Goal: Information Seeking & Learning: Learn about a topic

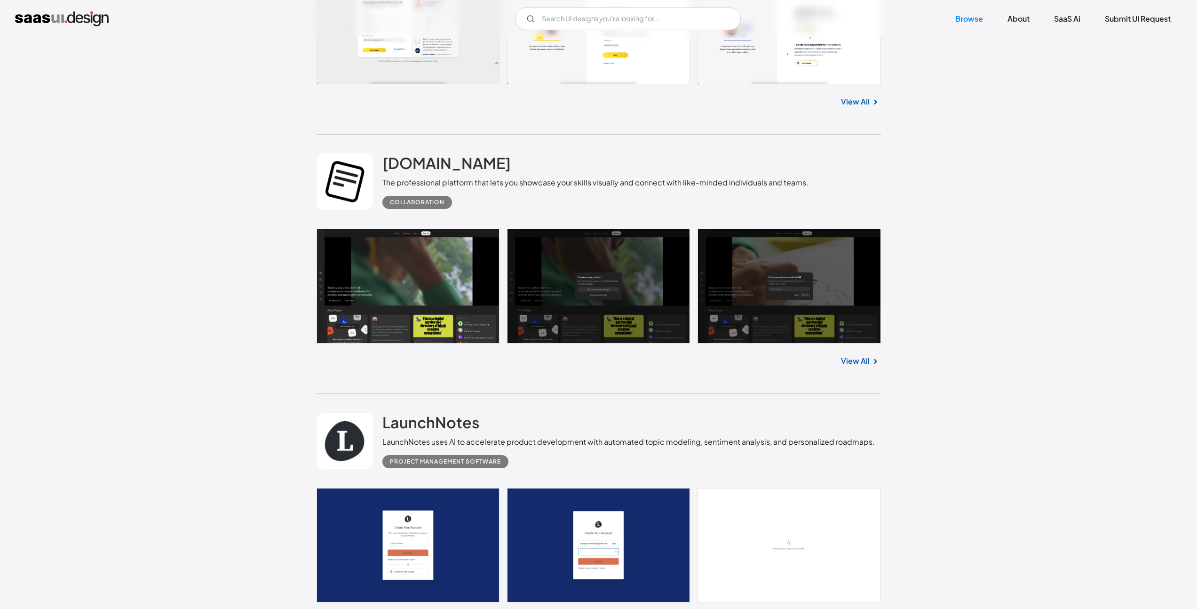
scroll to position [5561, 0]
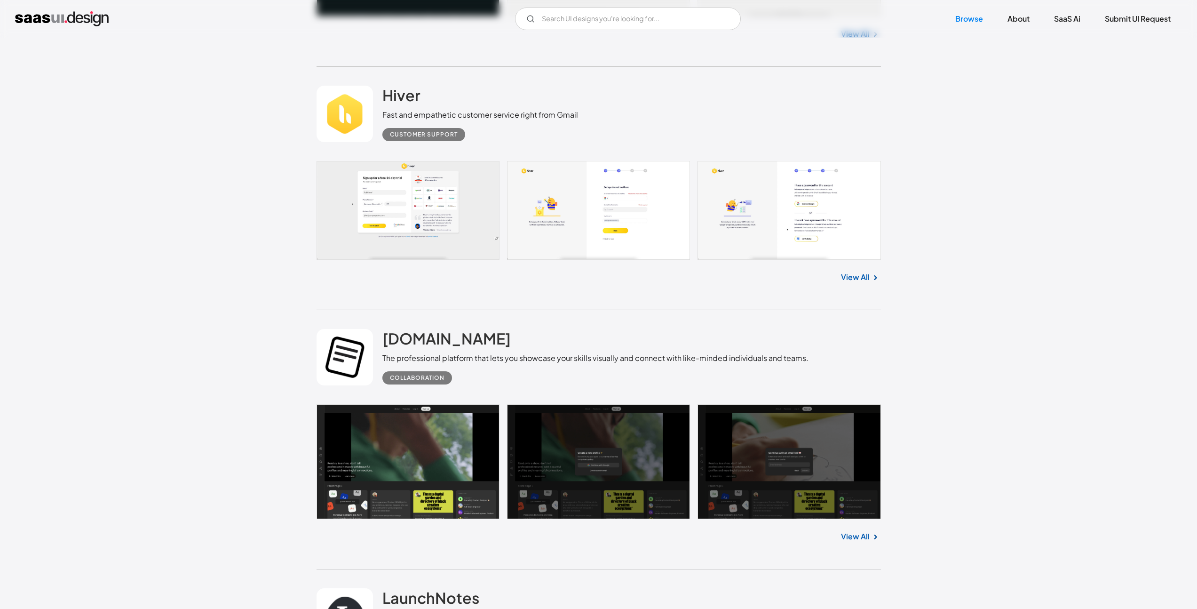
click at [614, 205] on link at bounding box center [599, 210] width 565 height 99
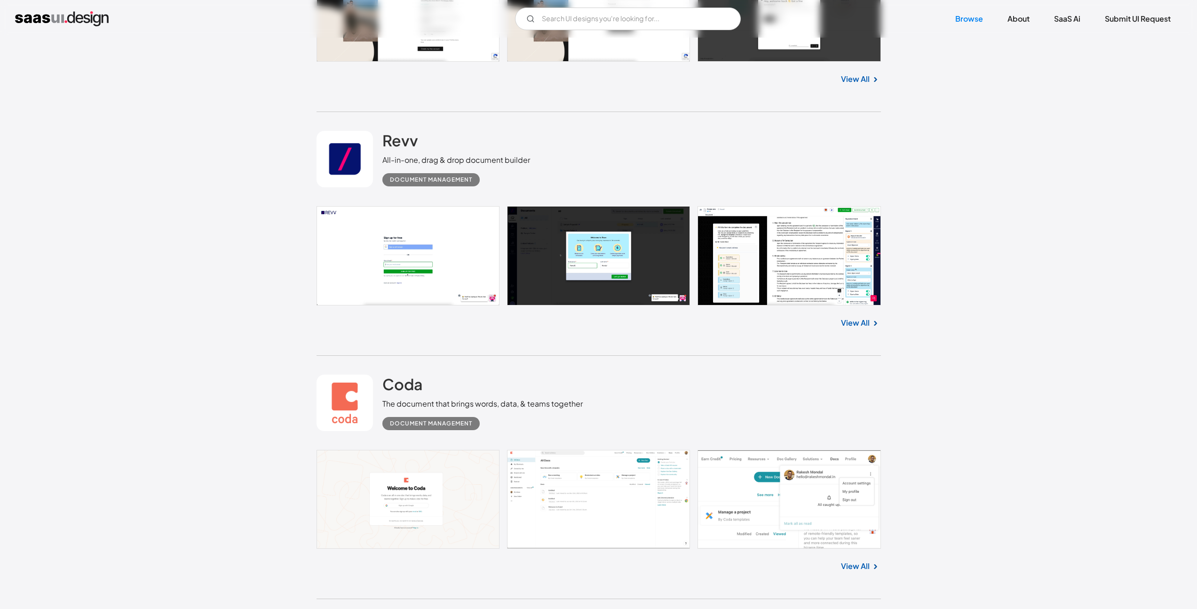
scroll to position [8101, 0]
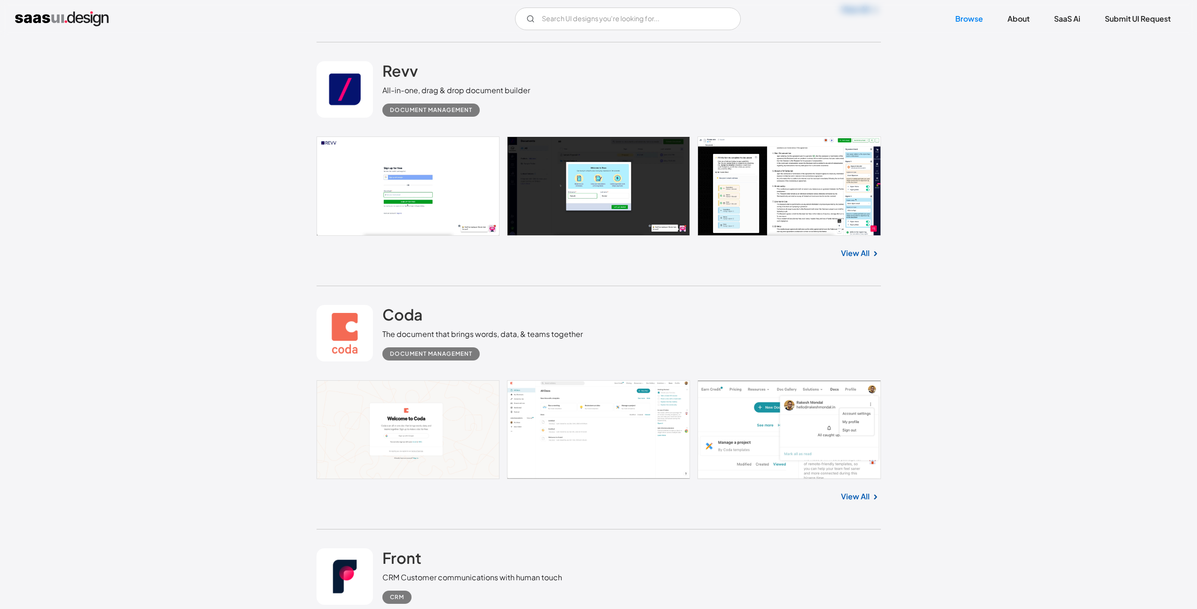
click at [526, 423] on link at bounding box center [599, 429] width 565 height 99
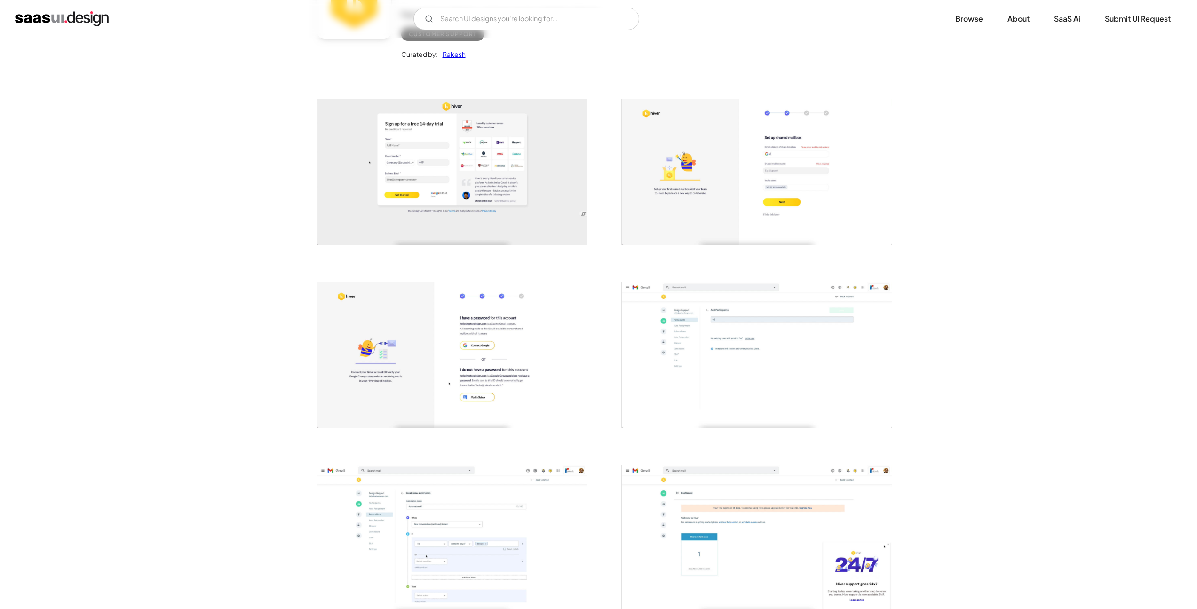
scroll to position [13, 0]
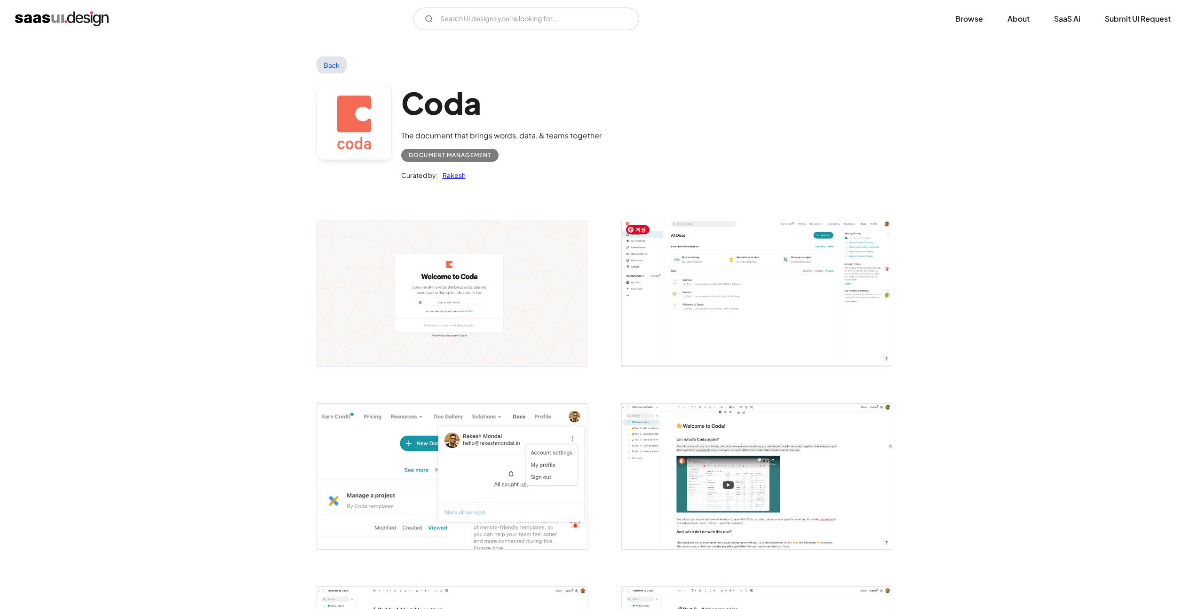
click at [622, 326] on img "open lightbox" at bounding box center [757, 292] width 270 height 145
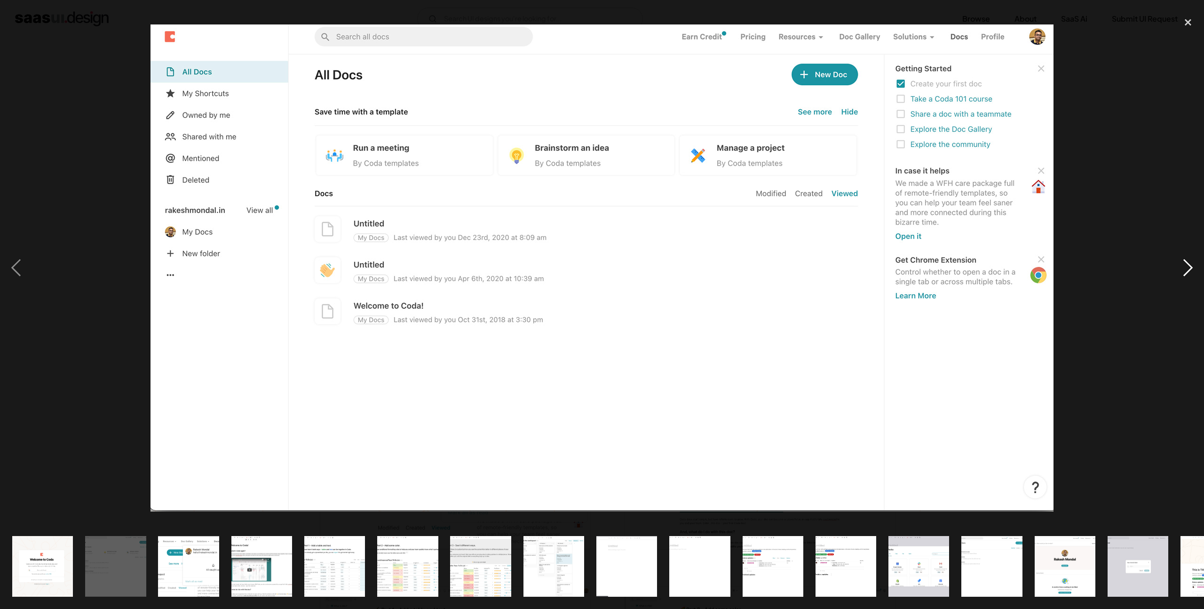
click at [1177, 271] on div "next image" at bounding box center [1188, 267] width 32 height 511
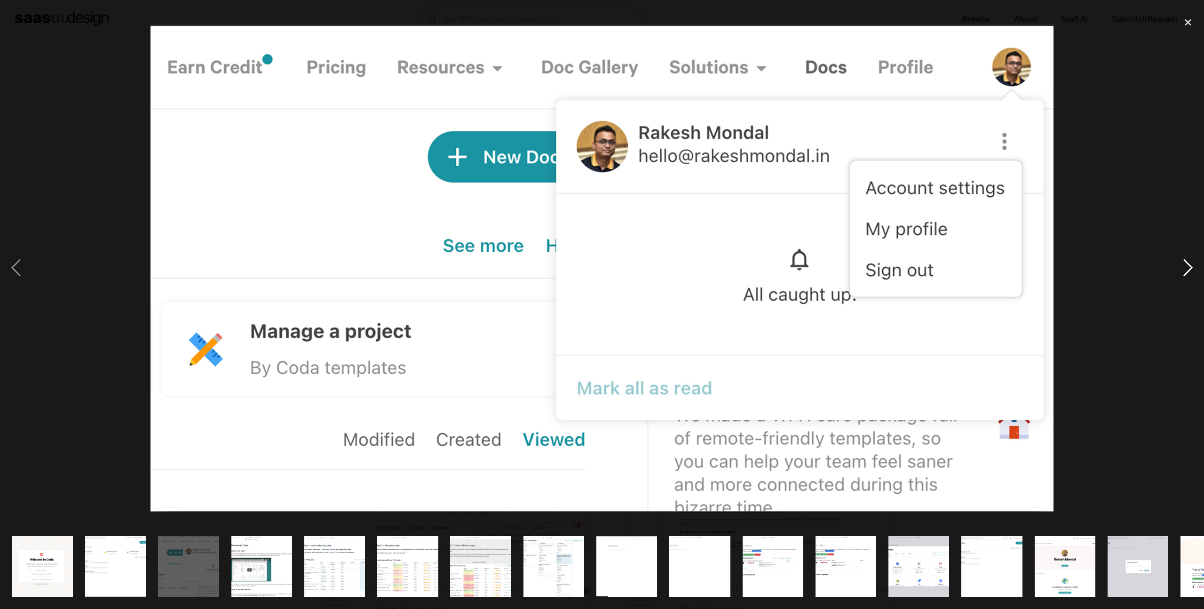
click at [1177, 271] on div "next image" at bounding box center [1188, 267] width 32 height 511
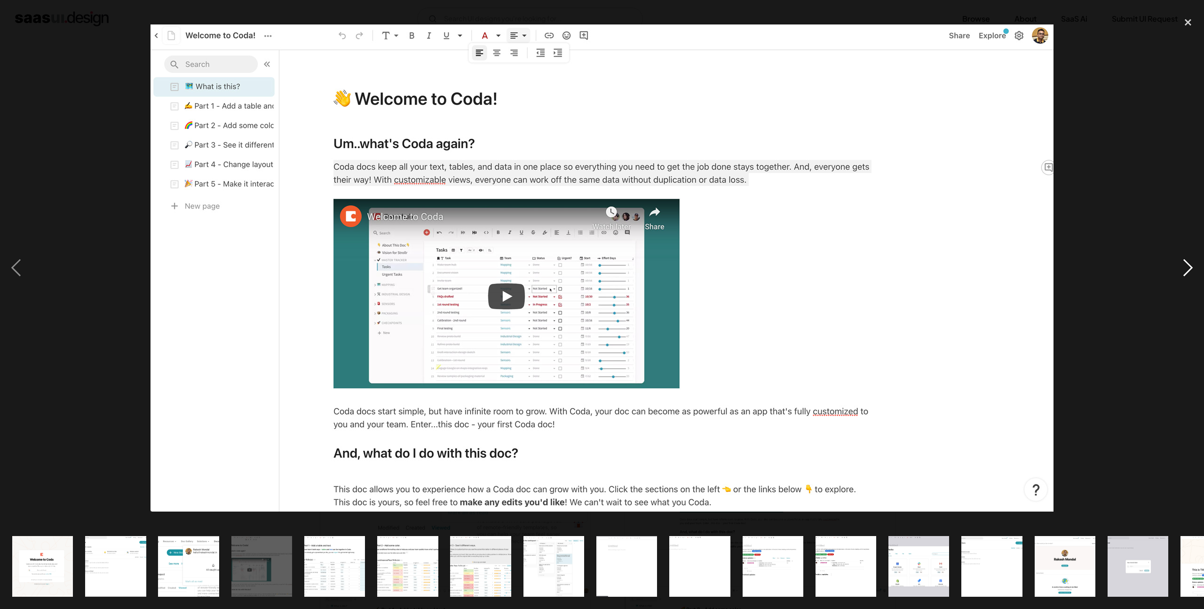
click at [1190, 274] on div "next image" at bounding box center [1188, 267] width 32 height 511
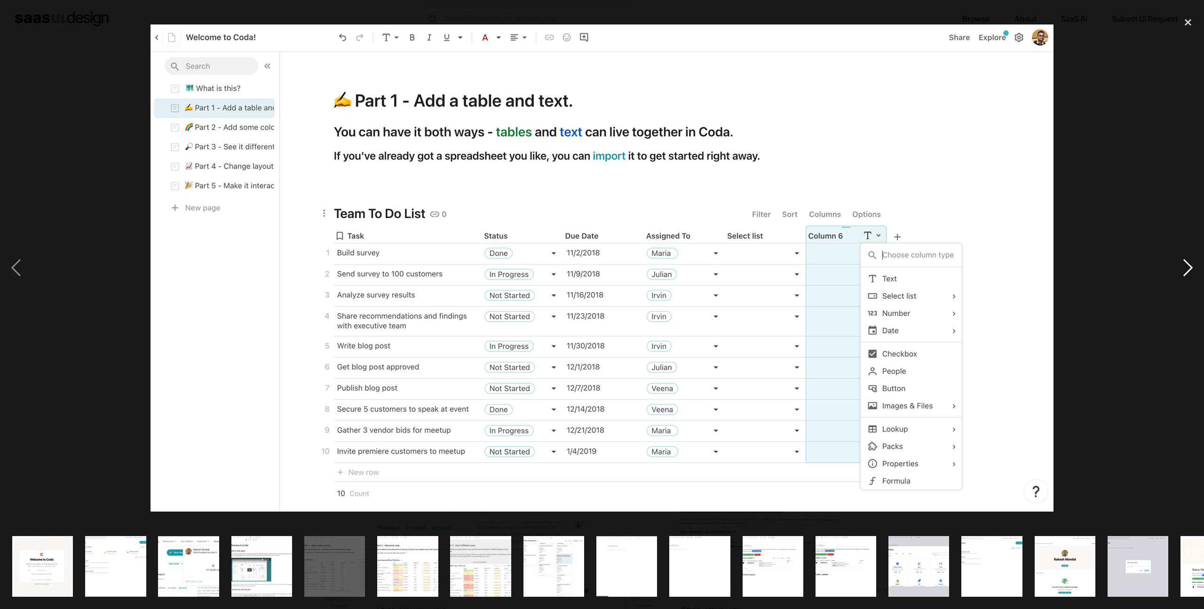
click at [1195, 264] on div "next image" at bounding box center [1188, 267] width 32 height 511
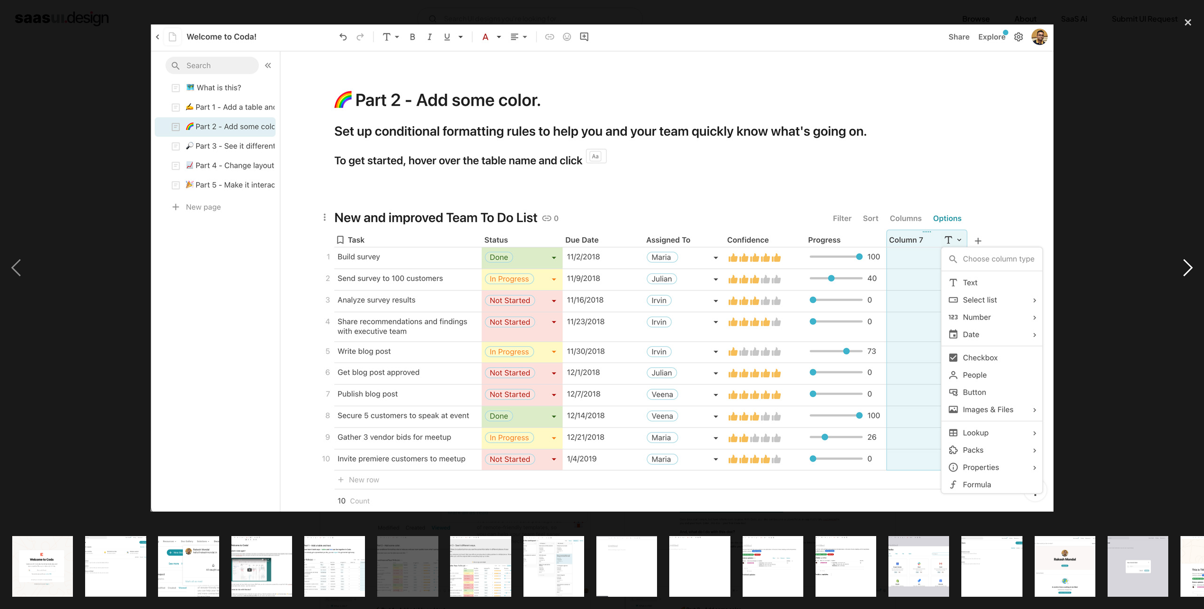
click at [1195, 264] on div "next image" at bounding box center [1188, 267] width 32 height 511
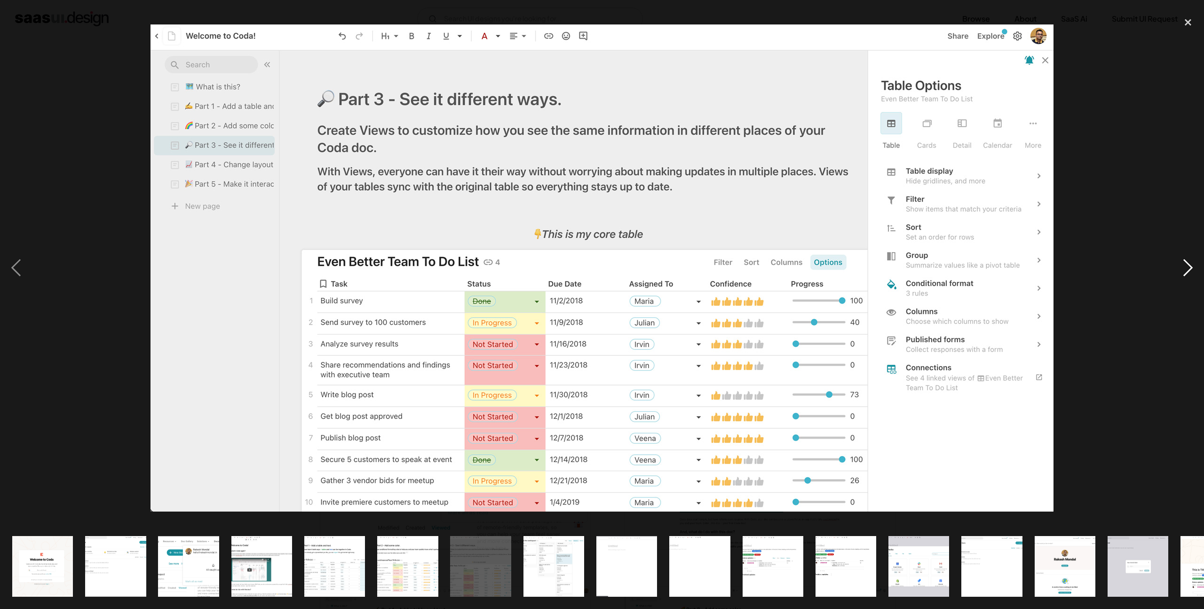
click at [1195, 264] on div "next image" at bounding box center [1188, 267] width 32 height 511
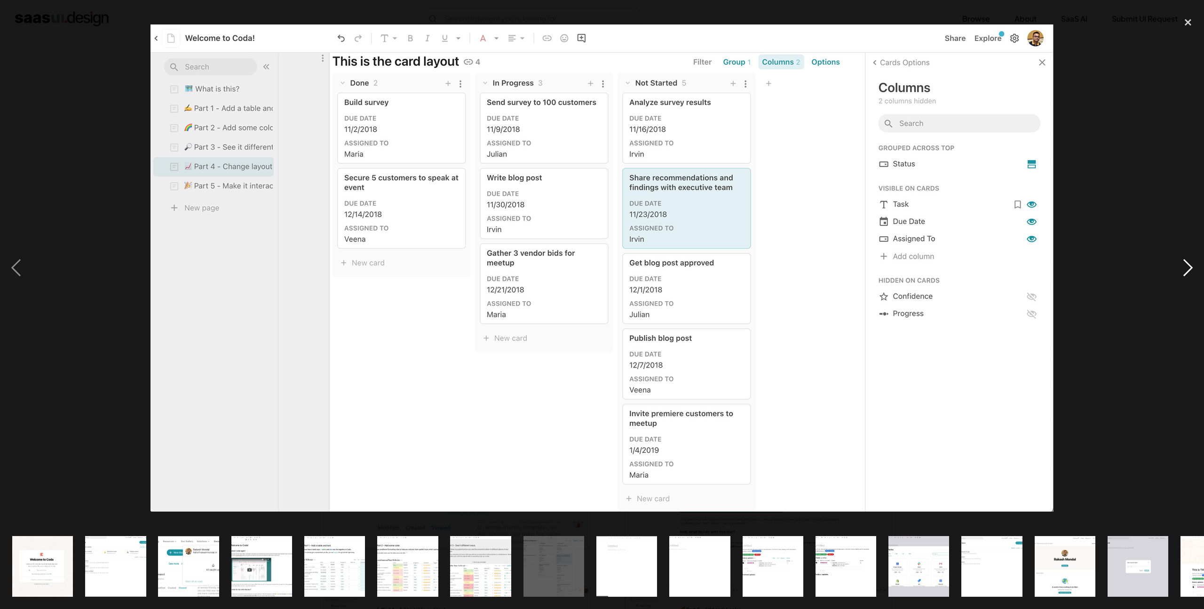
click at [1195, 264] on div "next image" at bounding box center [1188, 267] width 32 height 511
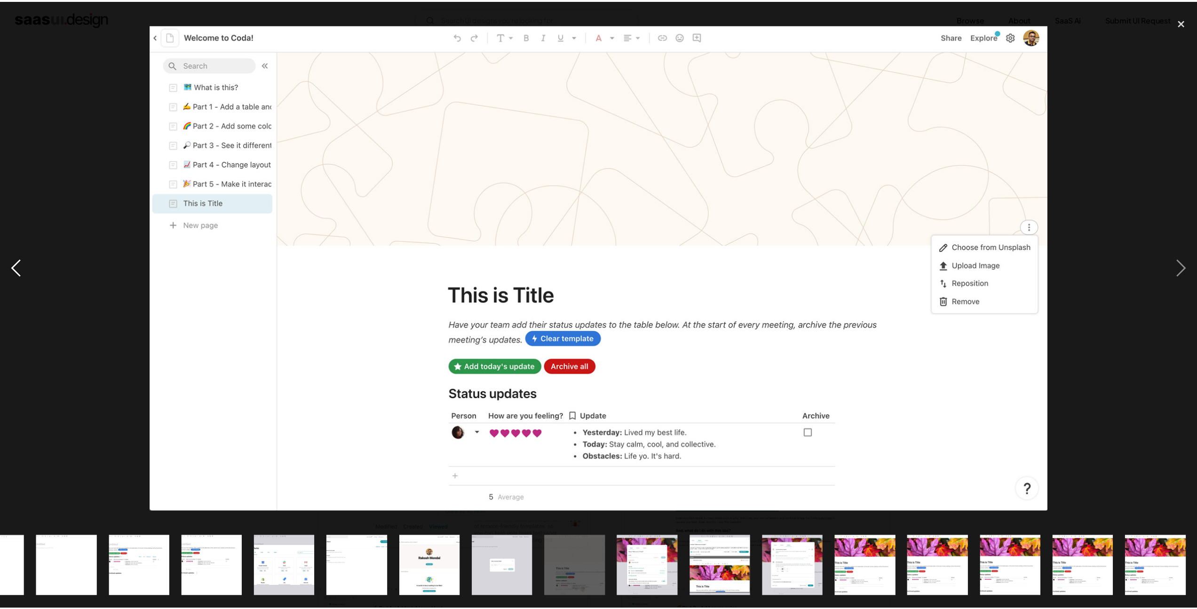
scroll to position [0, 634]
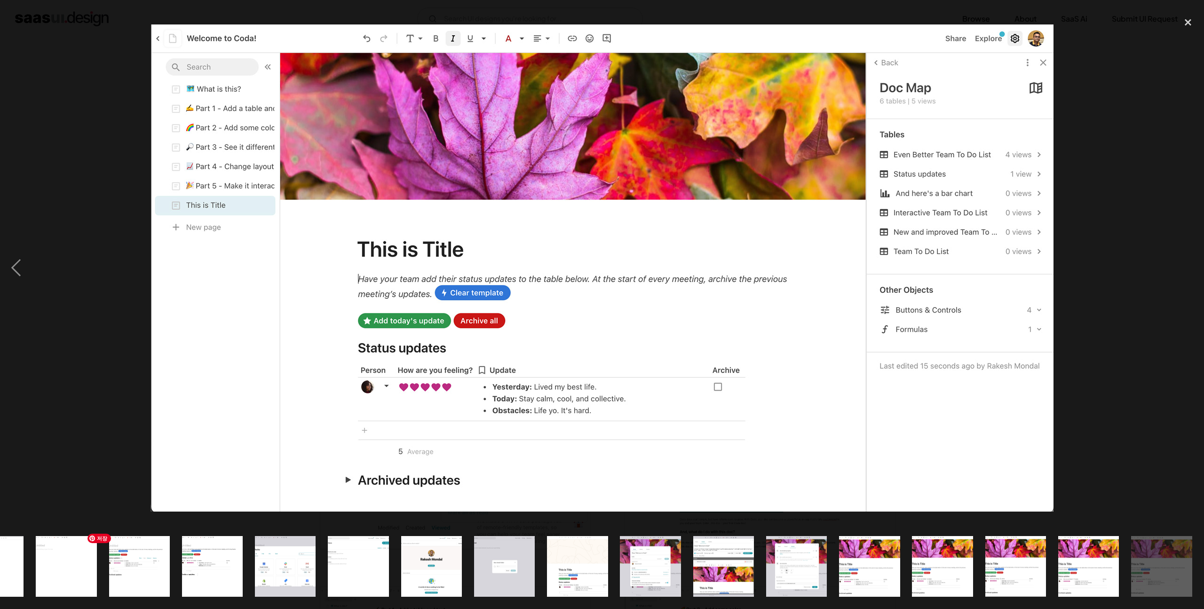
click at [123, 550] on img "show item 11 of 25" at bounding box center [139, 566] width 113 height 61
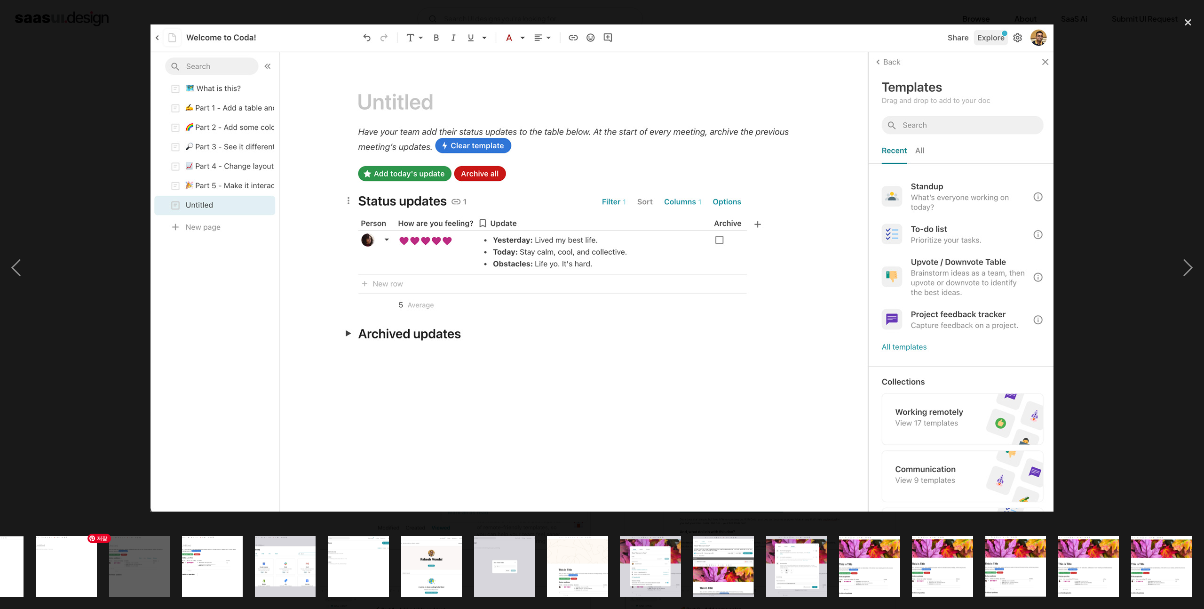
click at [48, 552] on img "show item 10 of 25" at bounding box center [66, 566] width 113 height 61
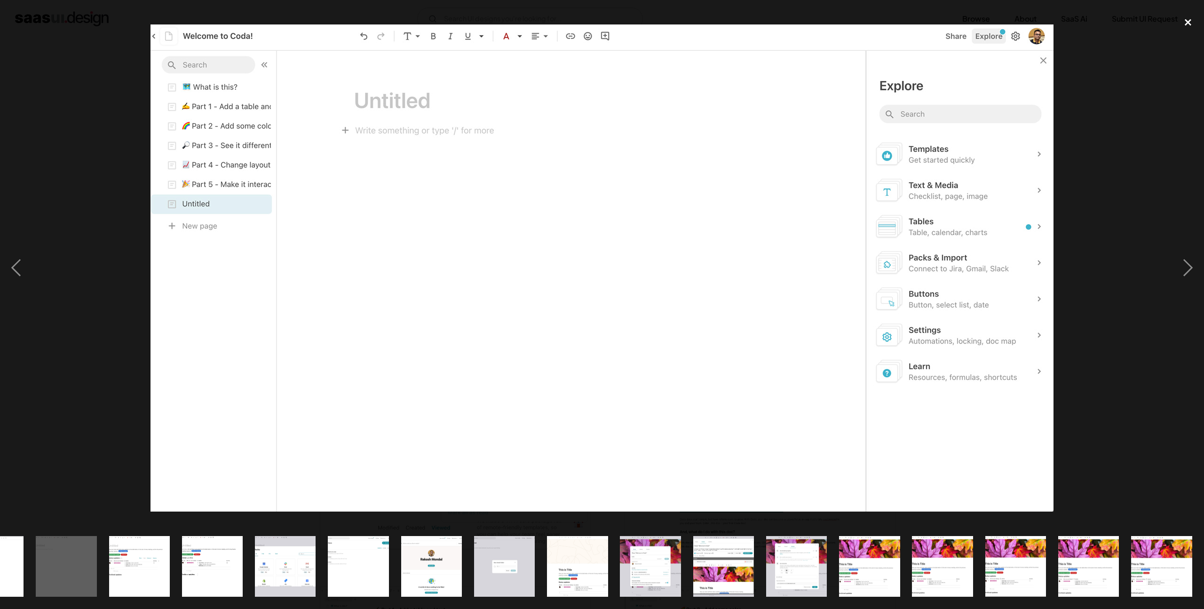
click at [1179, 20] on div "close lightbox" at bounding box center [1188, 22] width 32 height 21
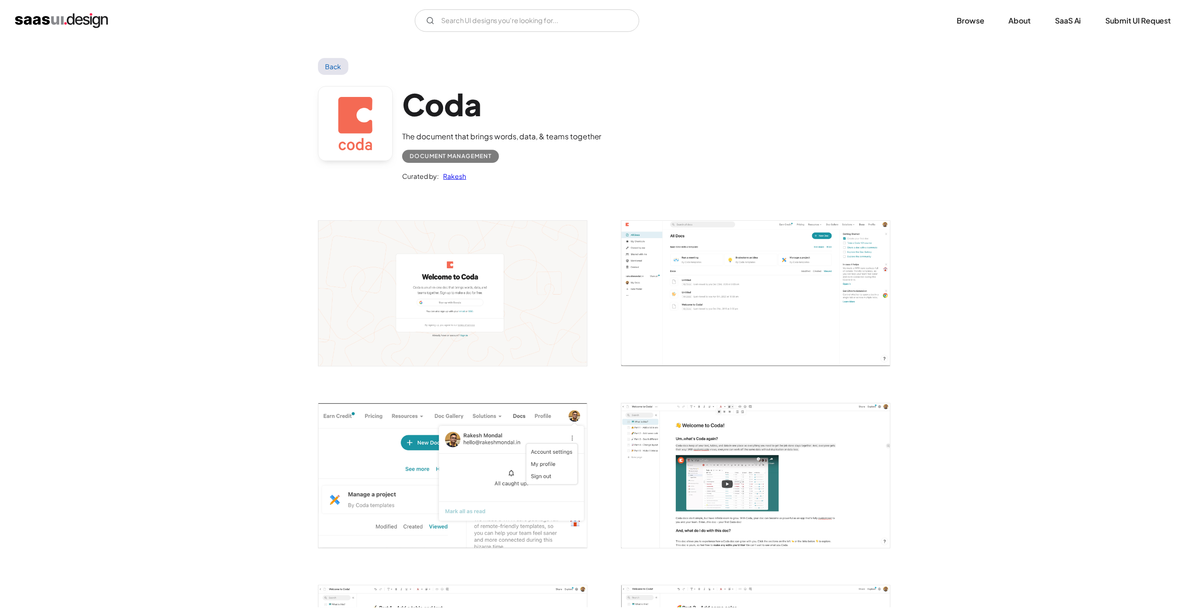
scroll to position [0, 0]
click at [782, 311] on img "open lightbox" at bounding box center [757, 292] width 270 height 145
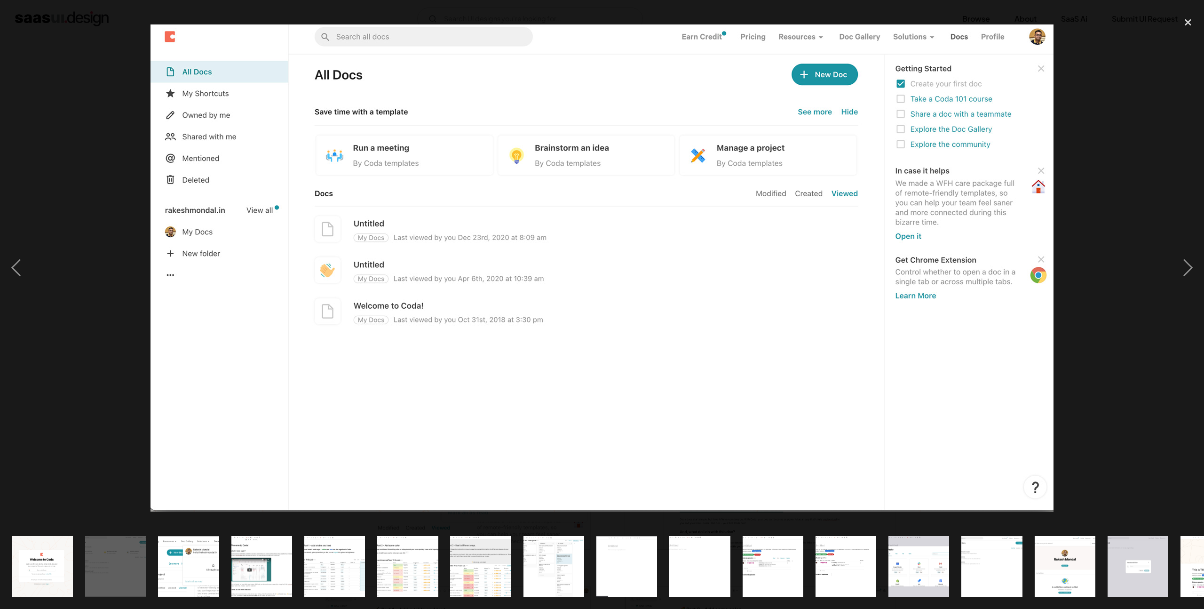
click at [1082, 279] on div at bounding box center [602, 267] width 1204 height 511
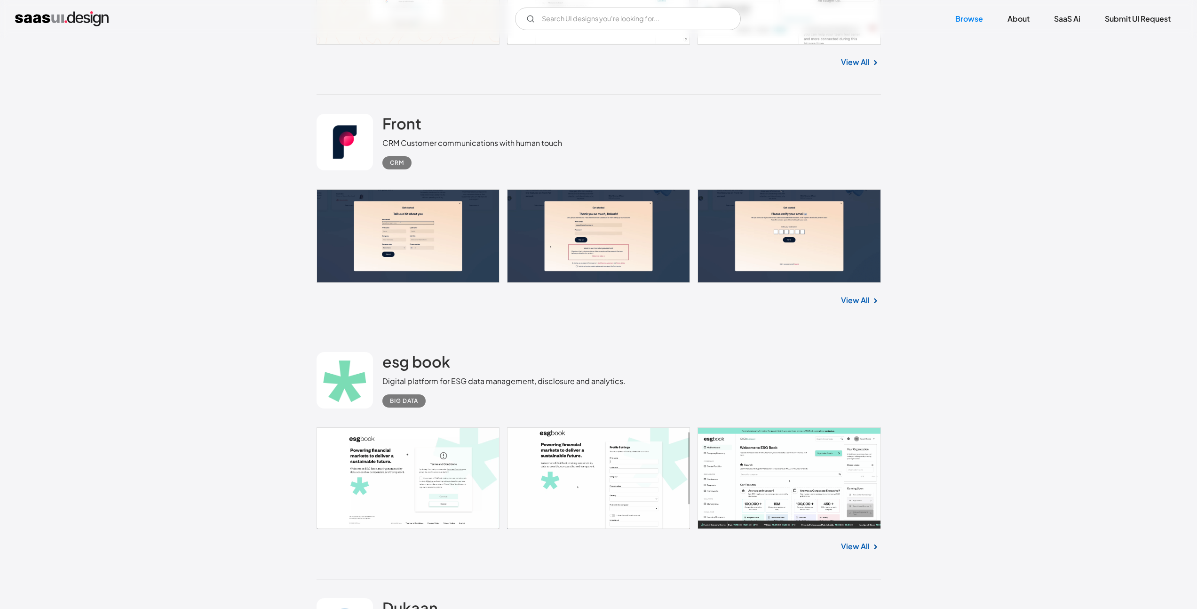
scroll to position [8782, 0]
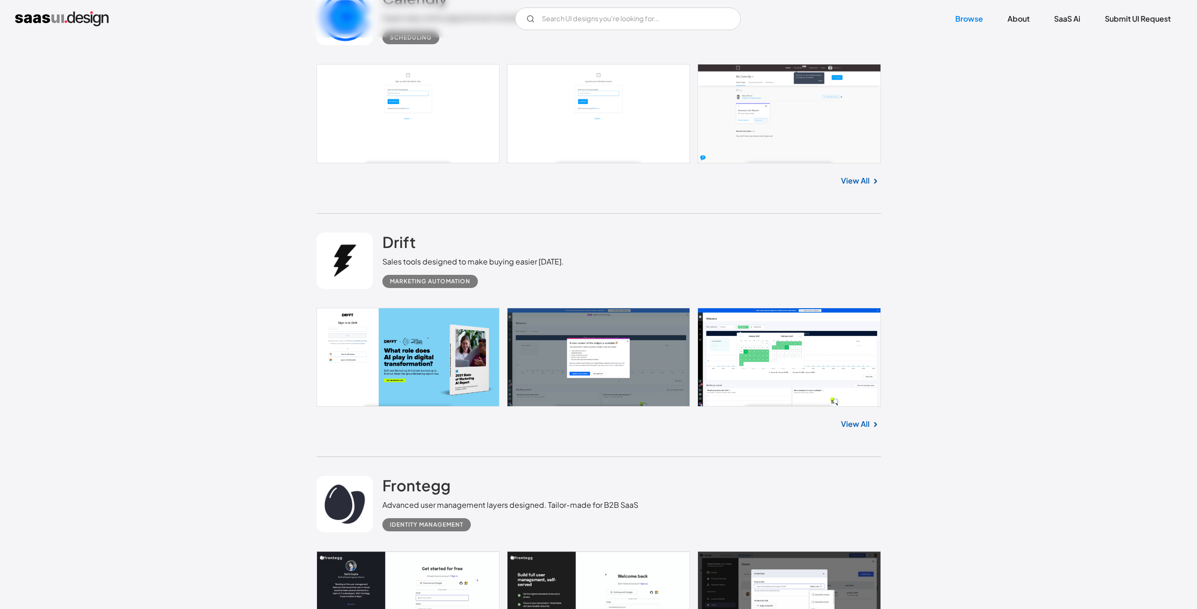
scroll to position [9401, 0]
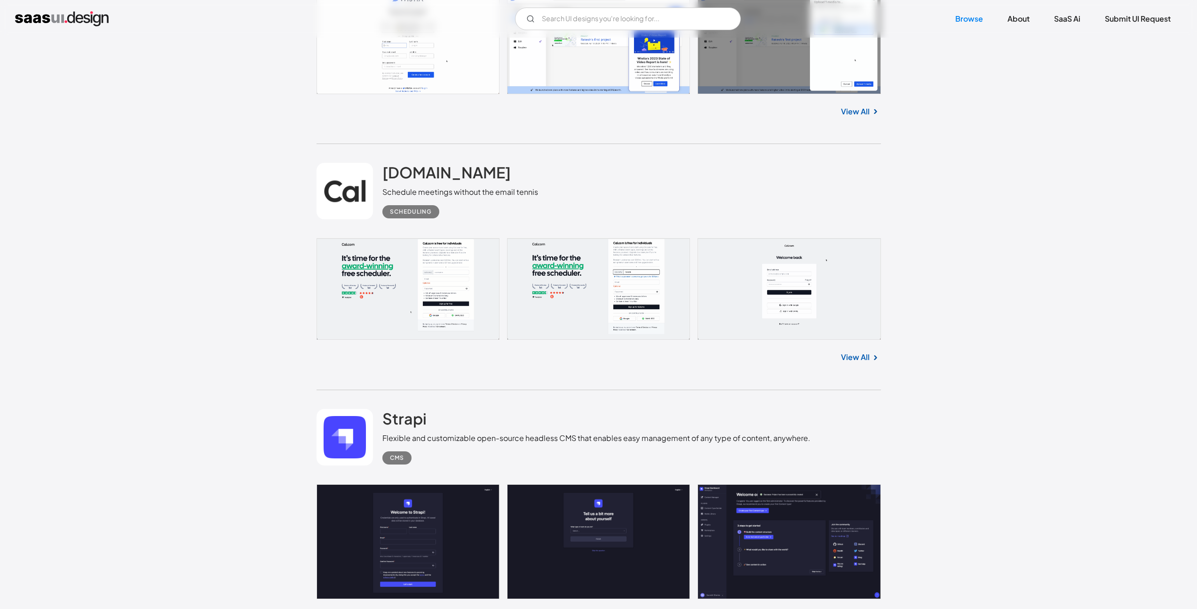
scroll to position [11270, 0]
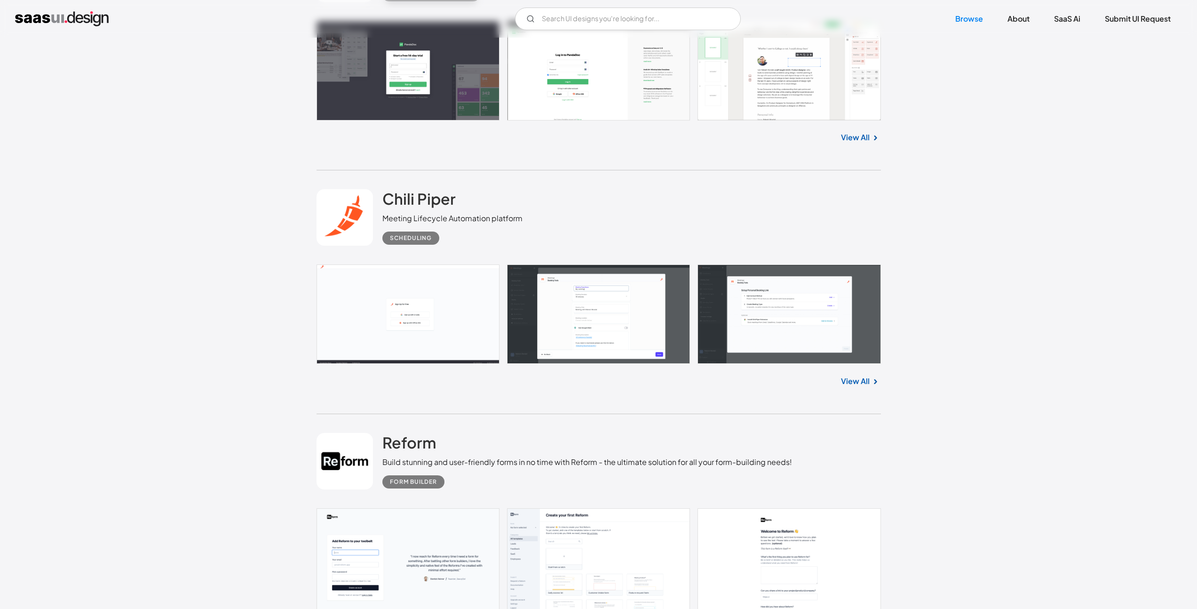
scroll to position [12643, 0]
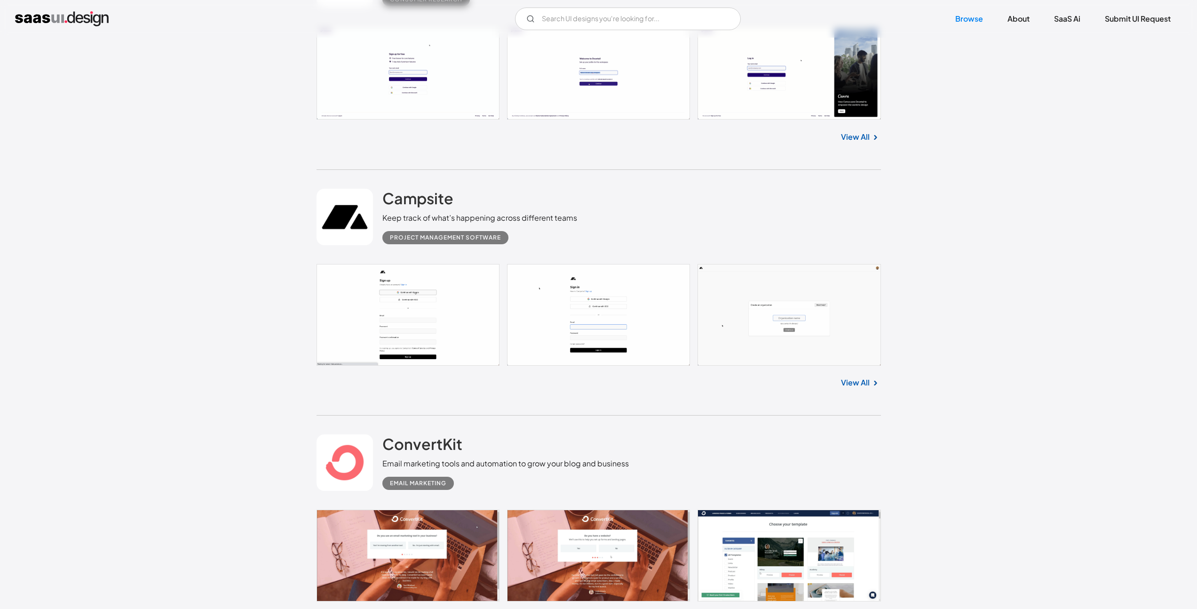
scroll to position [13377, 0]
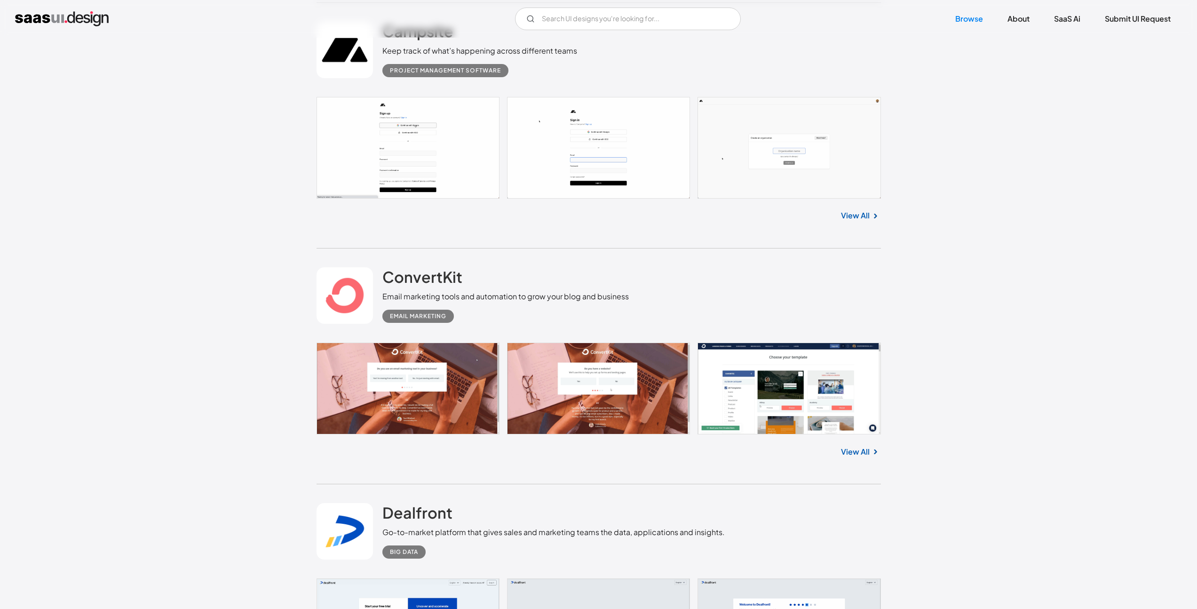
scroll to position [13605, 0]
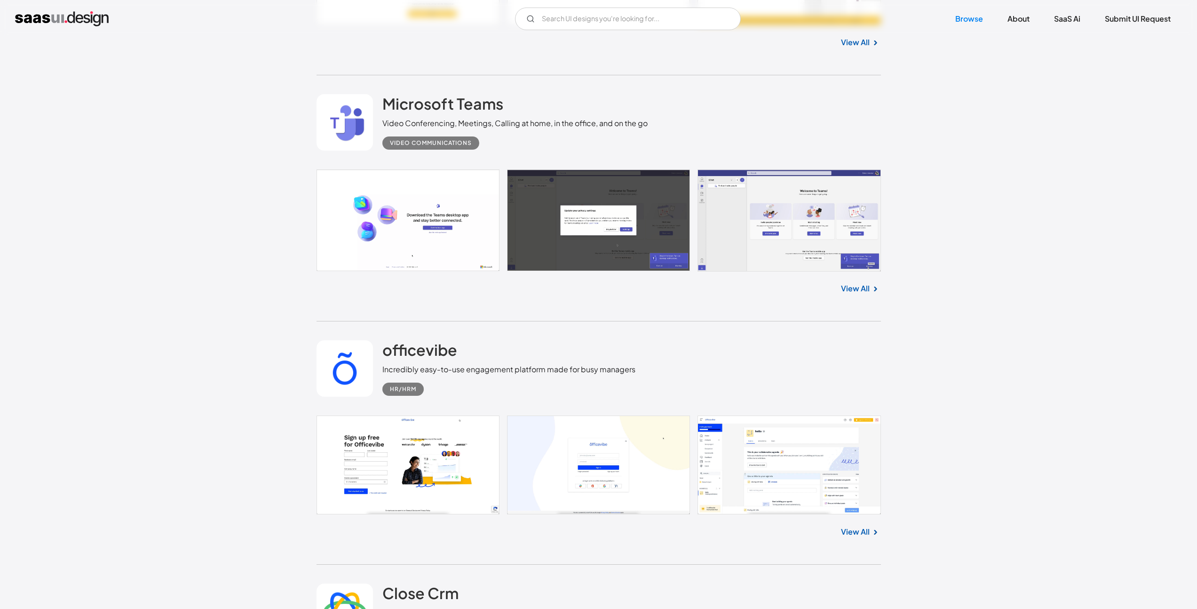
scroll to position [14283, 0]
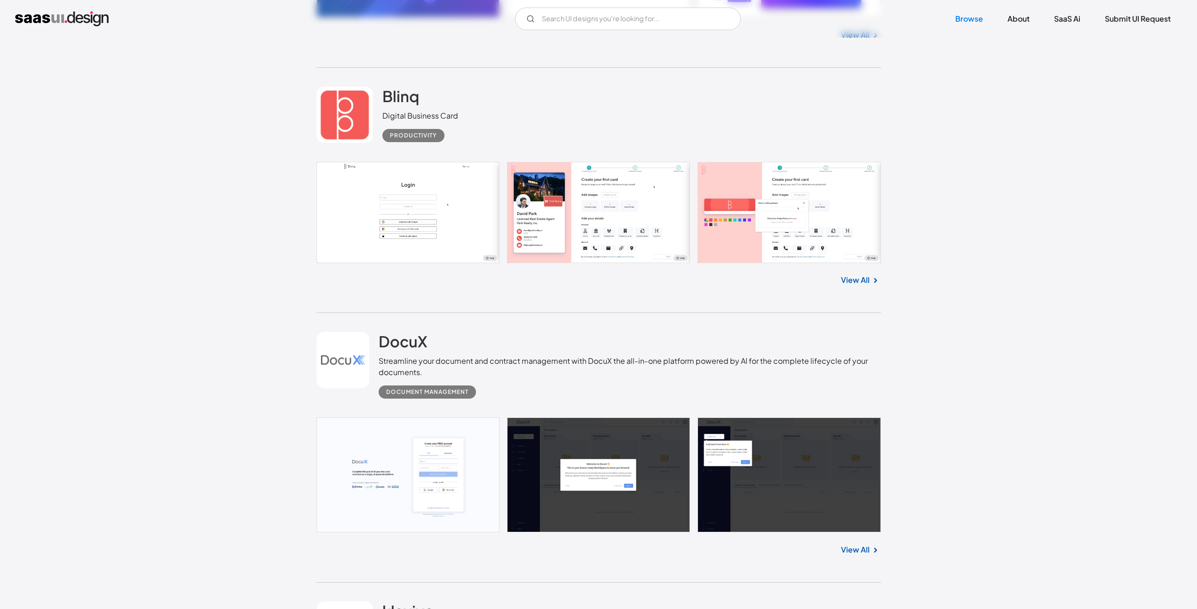
scroll to position [15994, 0]
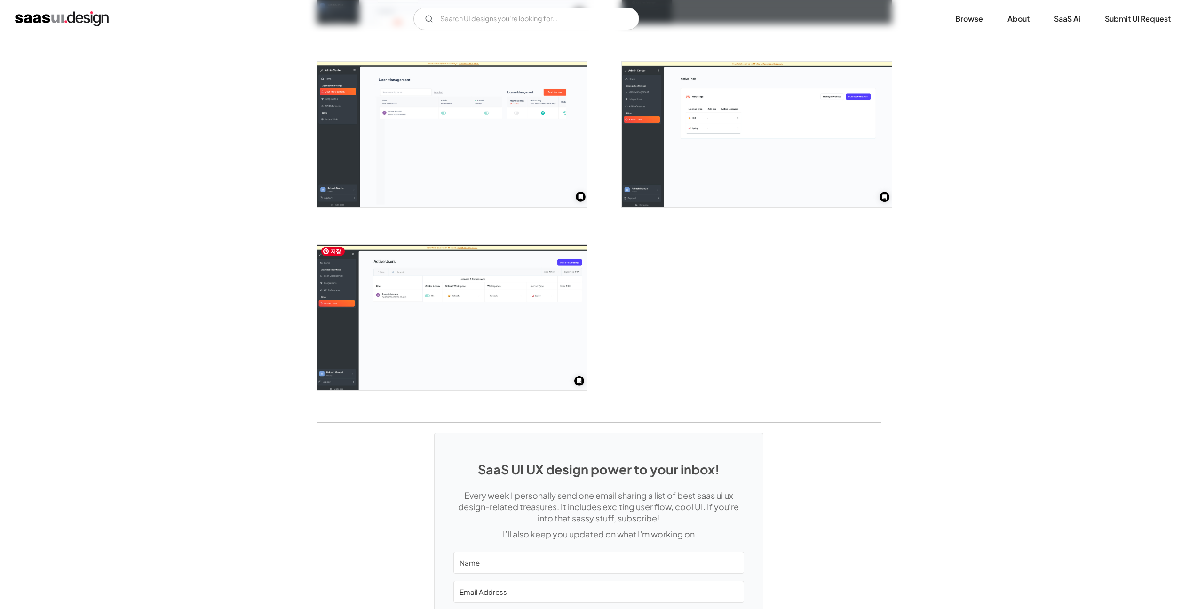
scroll to position [2111, 0]
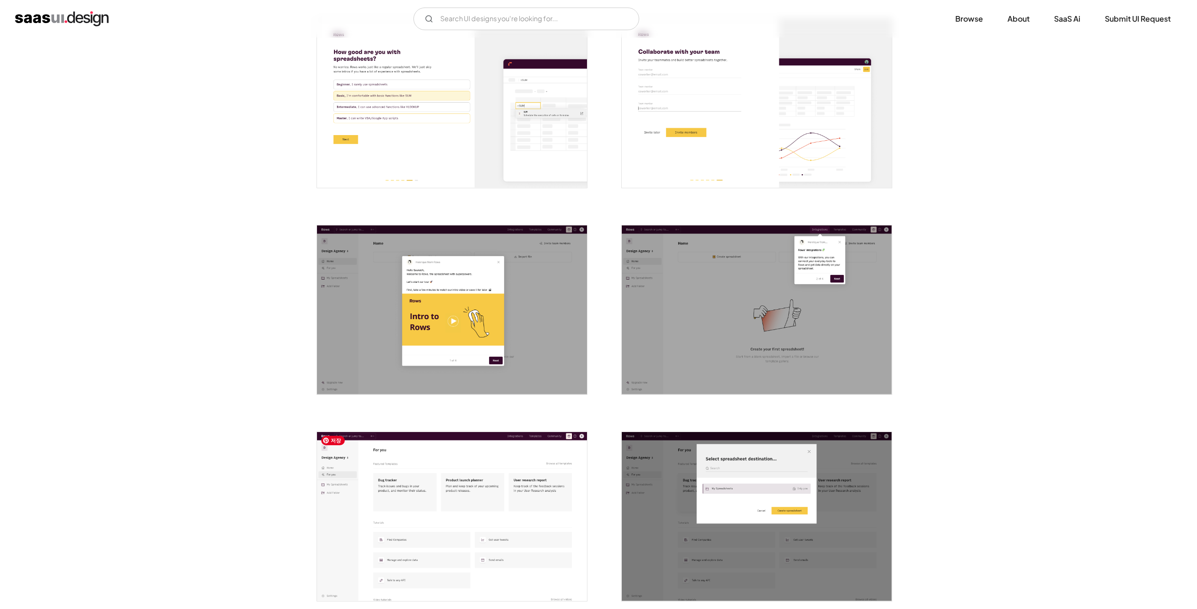
scroll to position [619, 0]
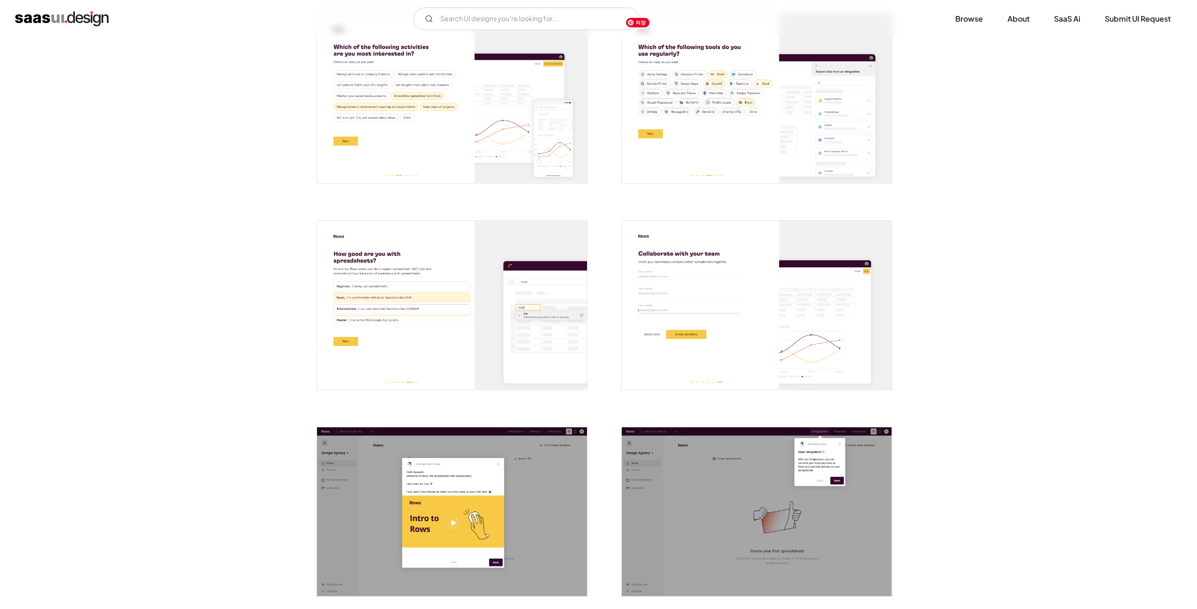
click at [791, 138] on img "open lightbox" at bounding box center [757, 98] width 270 height 169
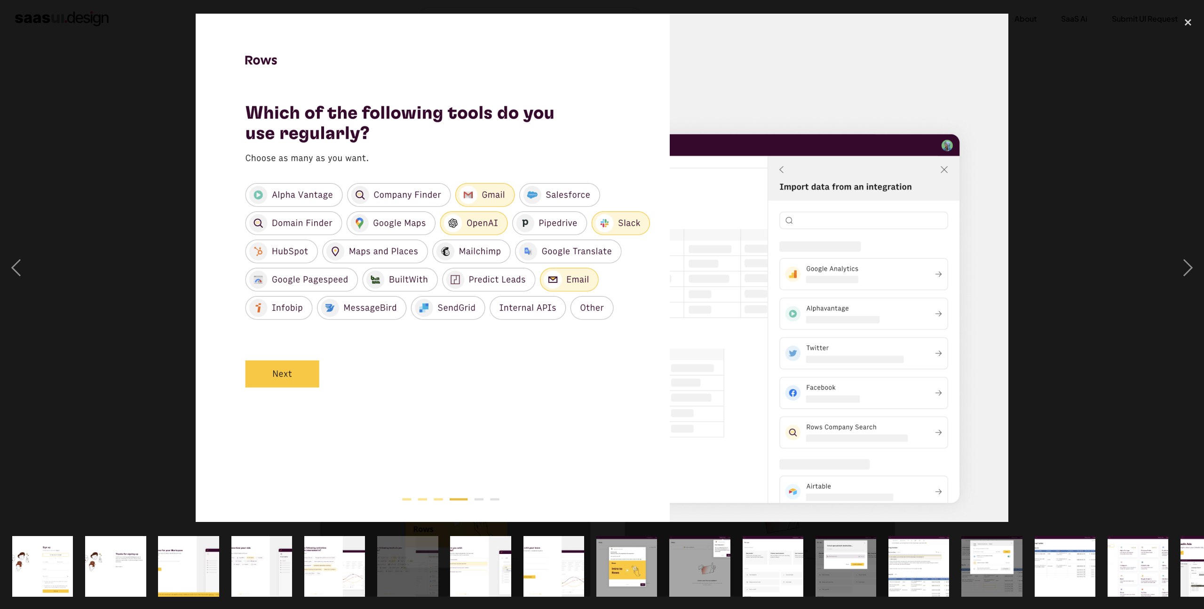
click at [140, 308] on div at bounding box center [602, 267] width 1204 height 511
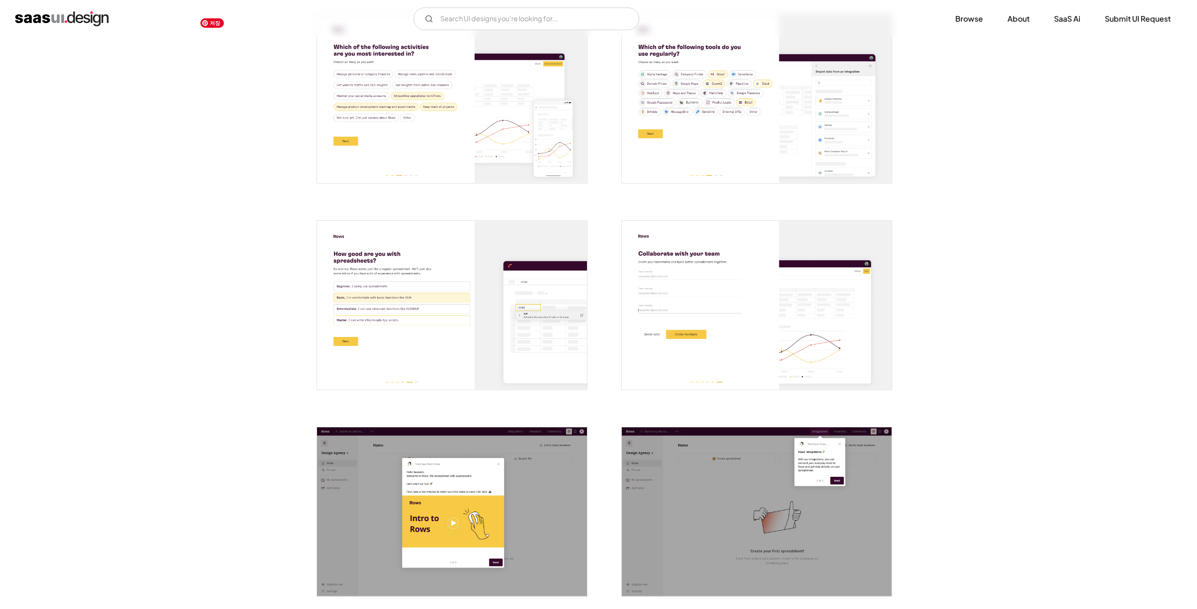
scroll to position [965, 0]
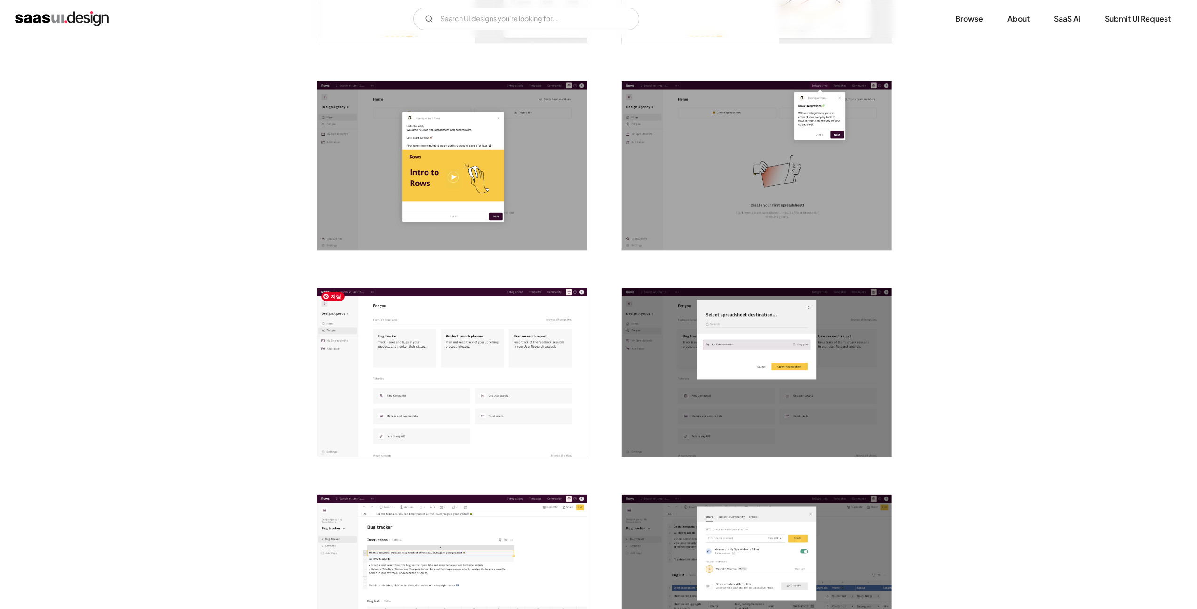
click at [321, 356] on img "open lightbox" at bounding box center [452, 372] width 270 height 169
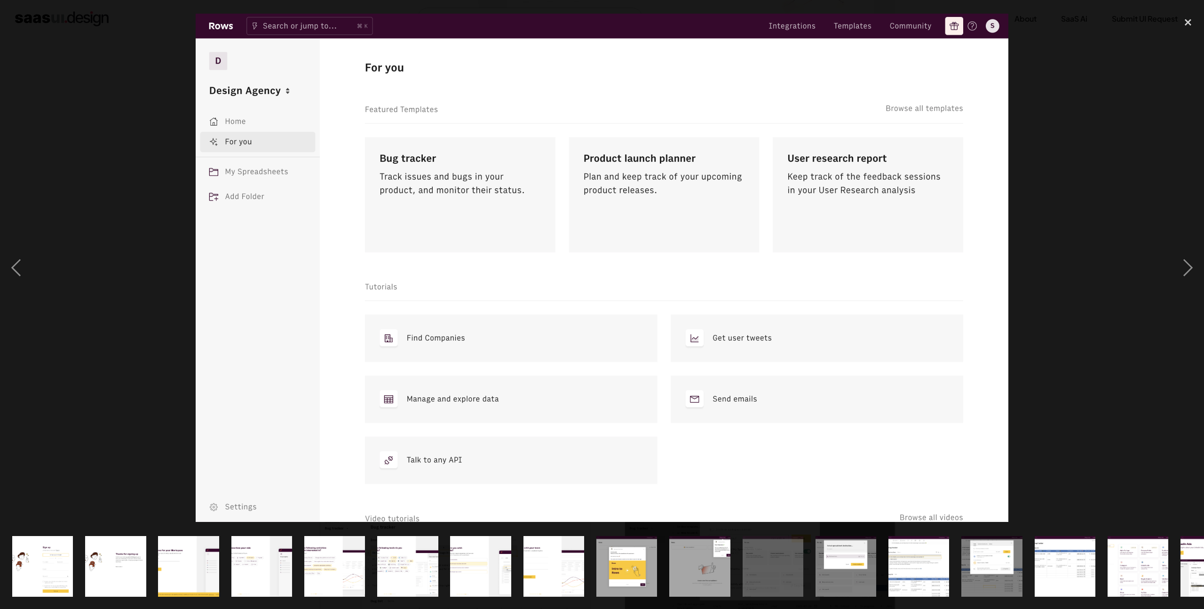
click at [109, 380] on div at bounding box center [602, 267] width 1204 height 511
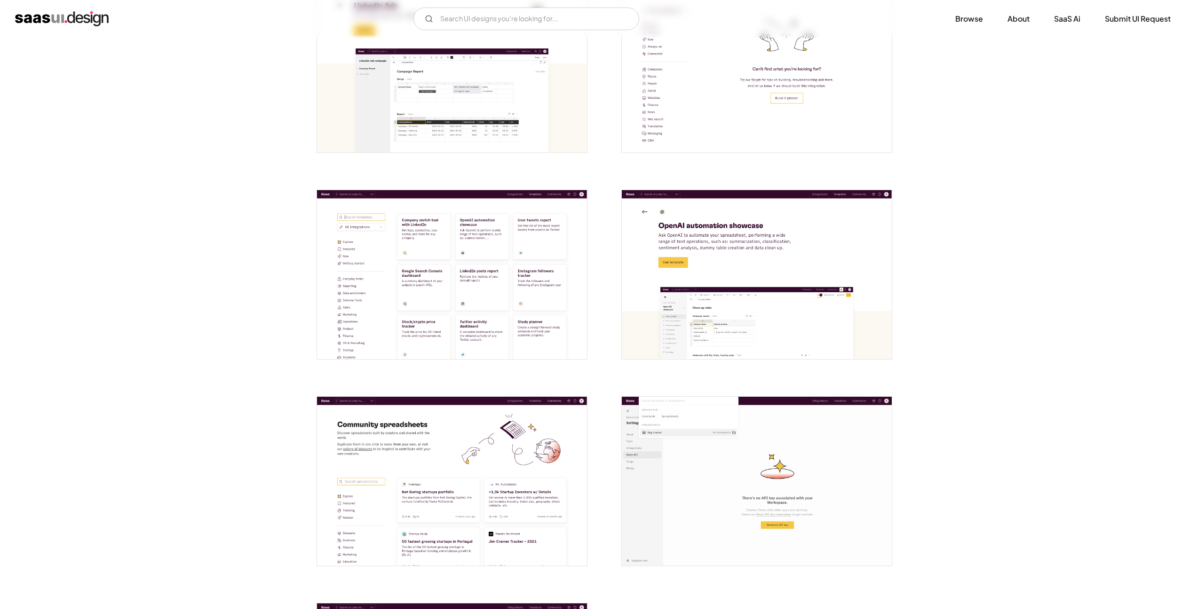
scroll to position [2224, 0]
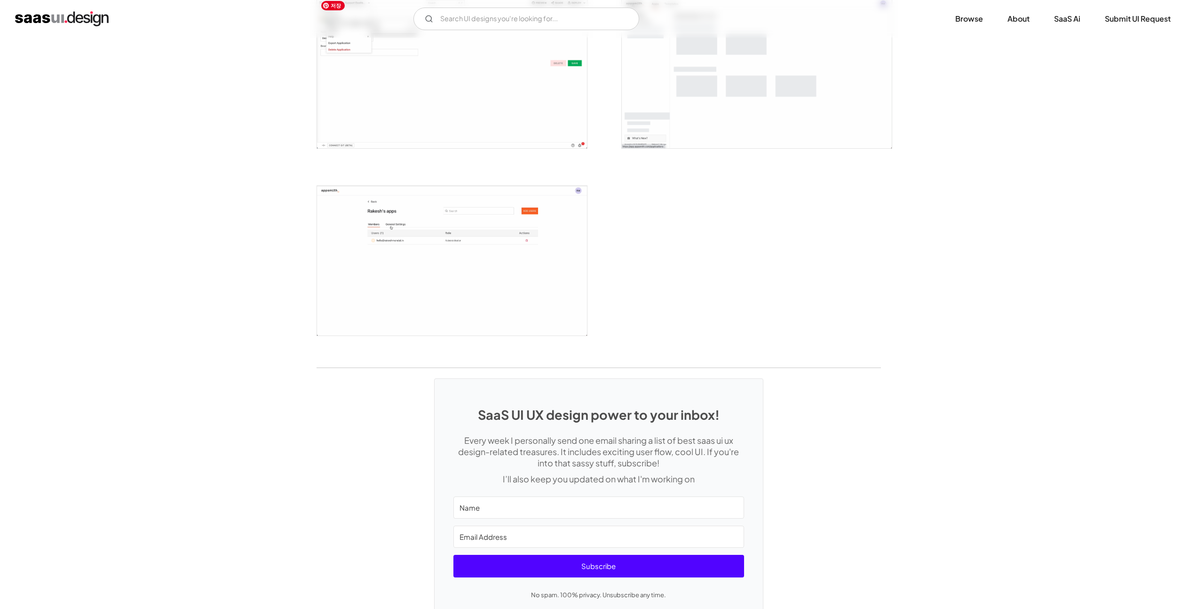
scroll to position [2345, 0]
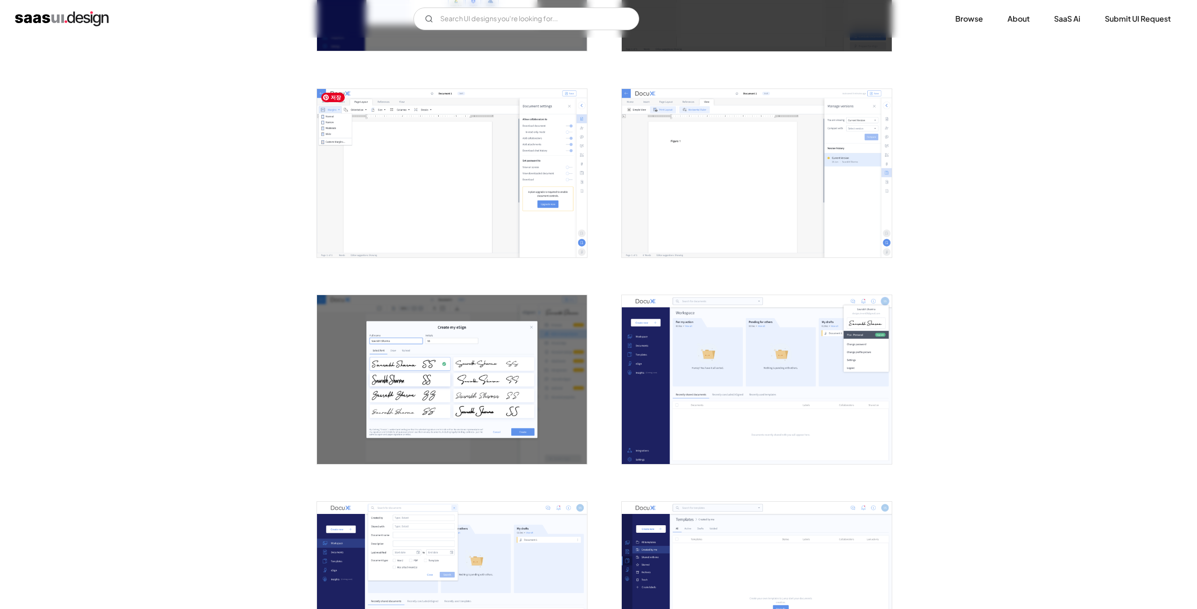
scroll to position [835, 0]
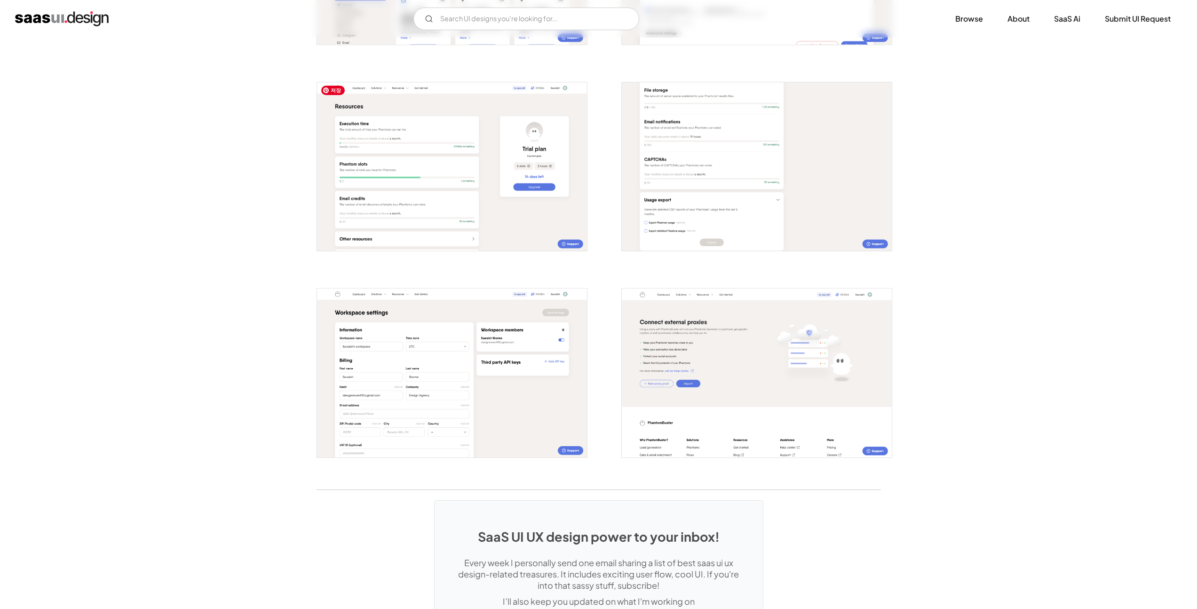
scroll to position [1688, 0]
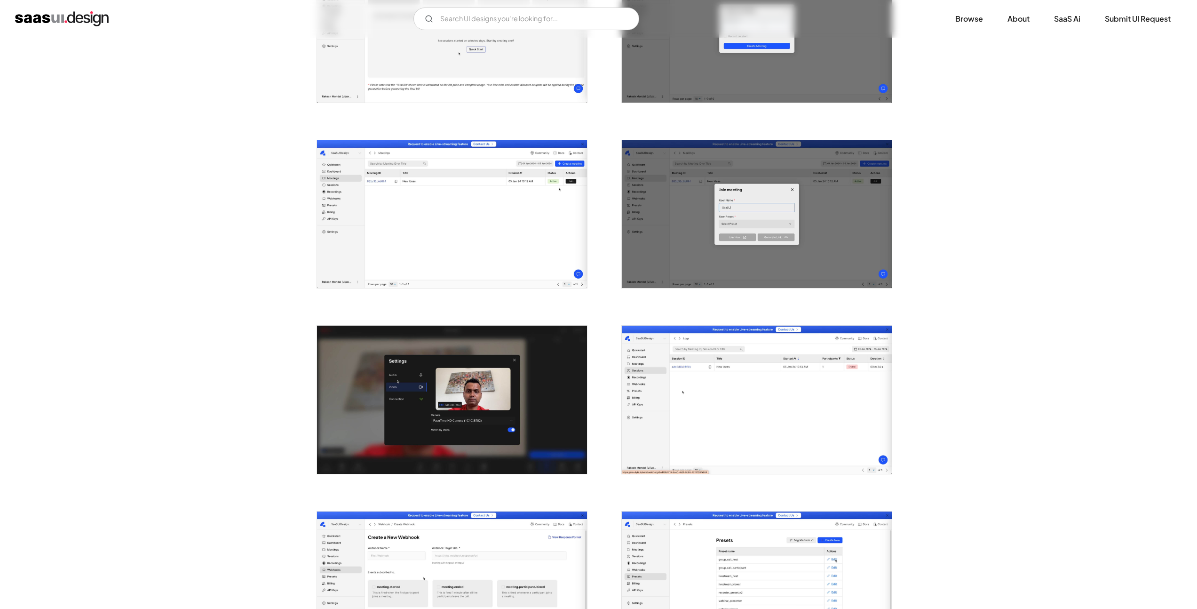
scroll to position [853, 0]
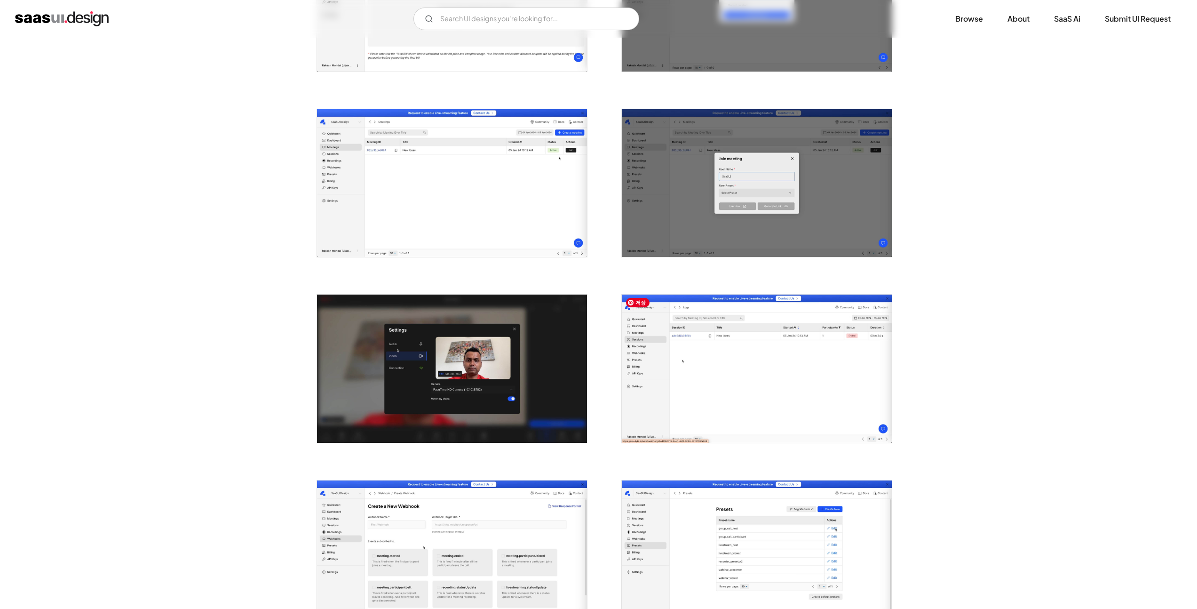
click at [653, 400] on img "open lightbox" at bounding box center [757, 369] width 270 height 148
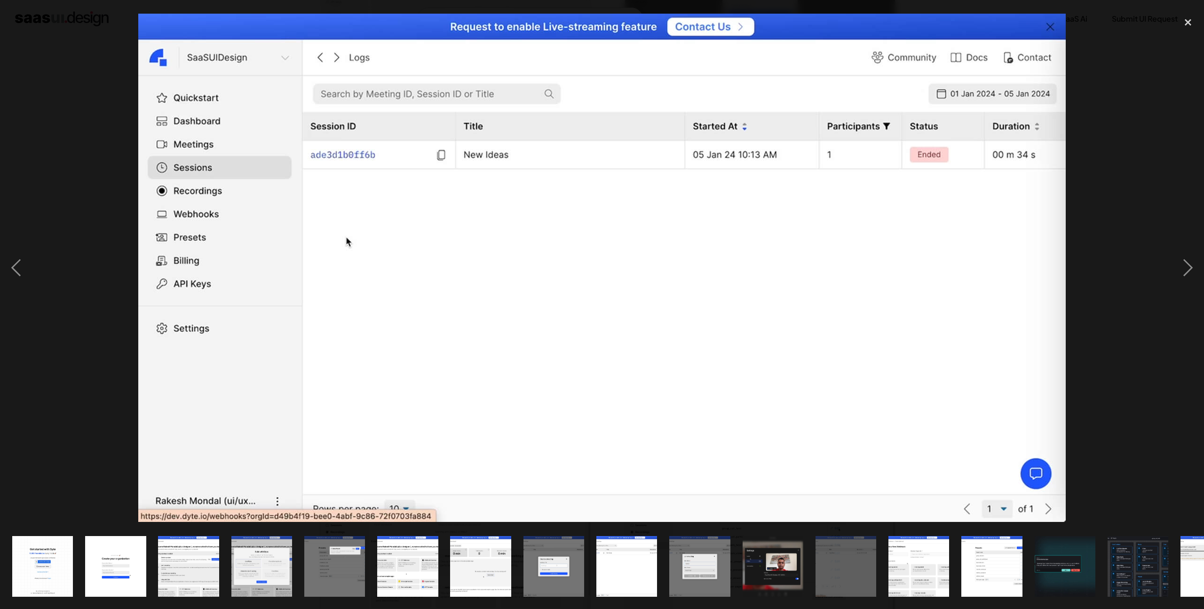
click at [79, 395] on div at bounding box center [602, 267] width 1204 height 511
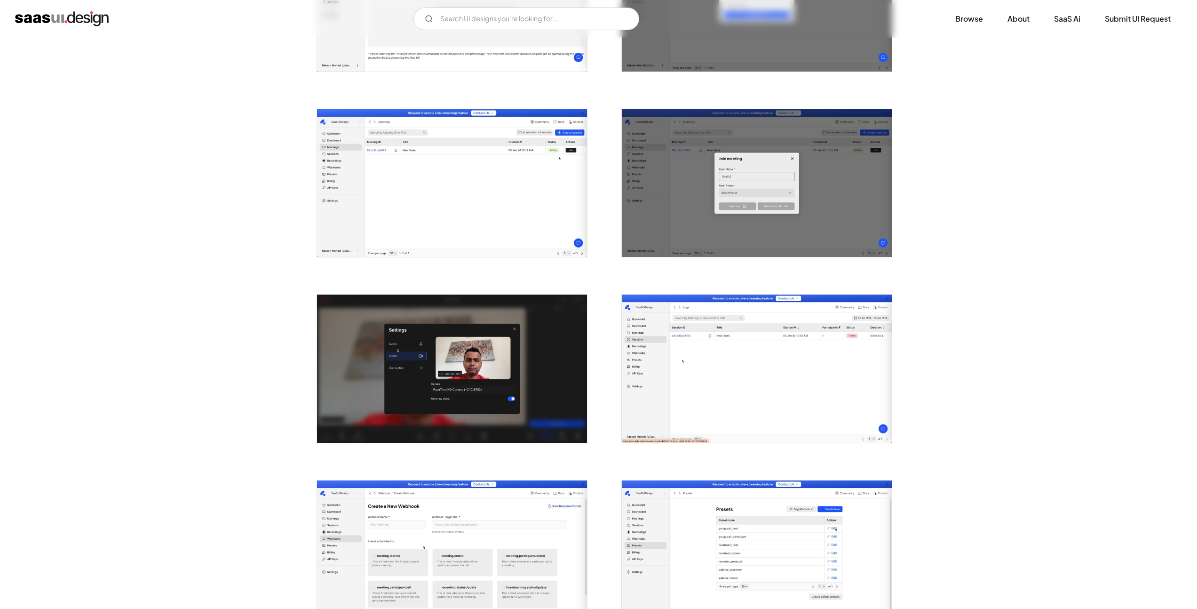
scroll to position [1222, 0]
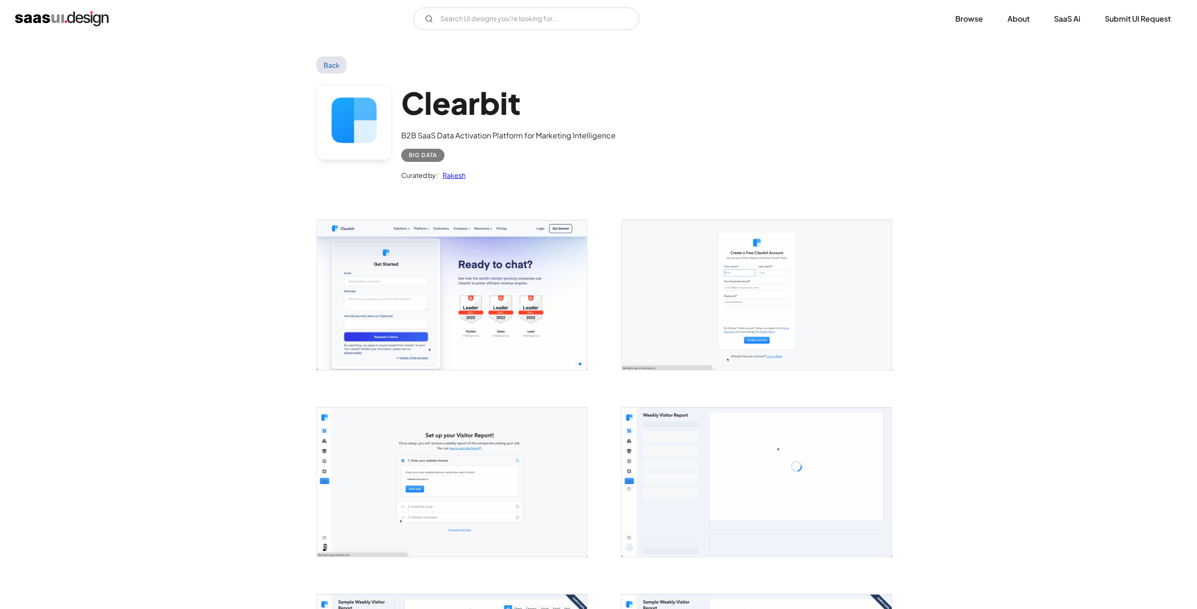
scroll to position [148, 0]
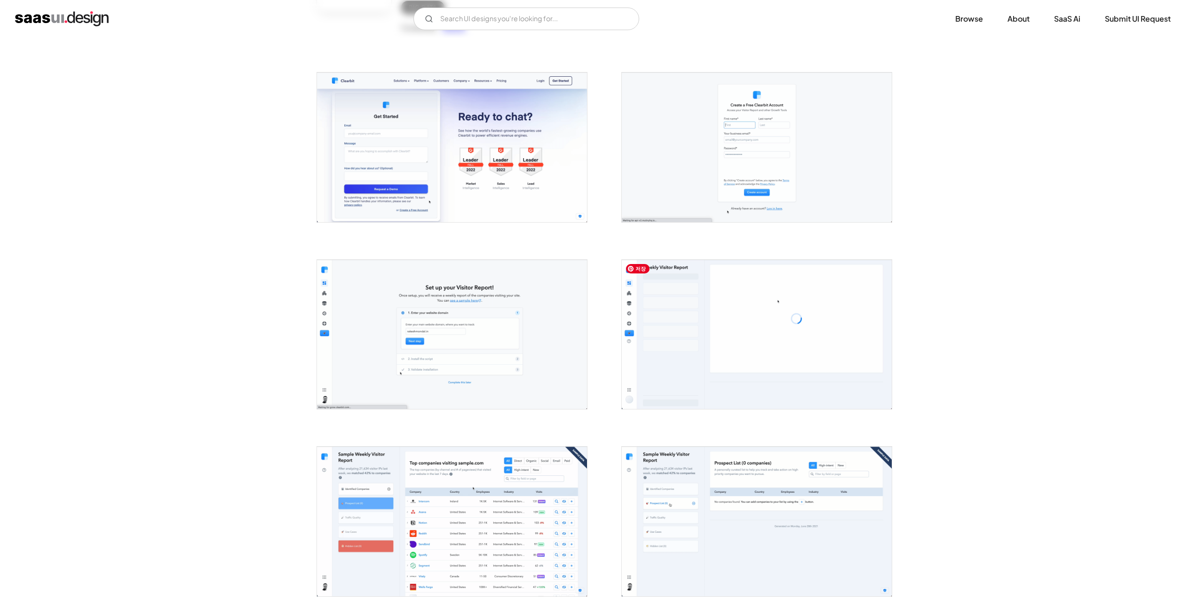
click at [658, 352] on img "open lightbox" at bounding box center [757, 334] width 270 height 149
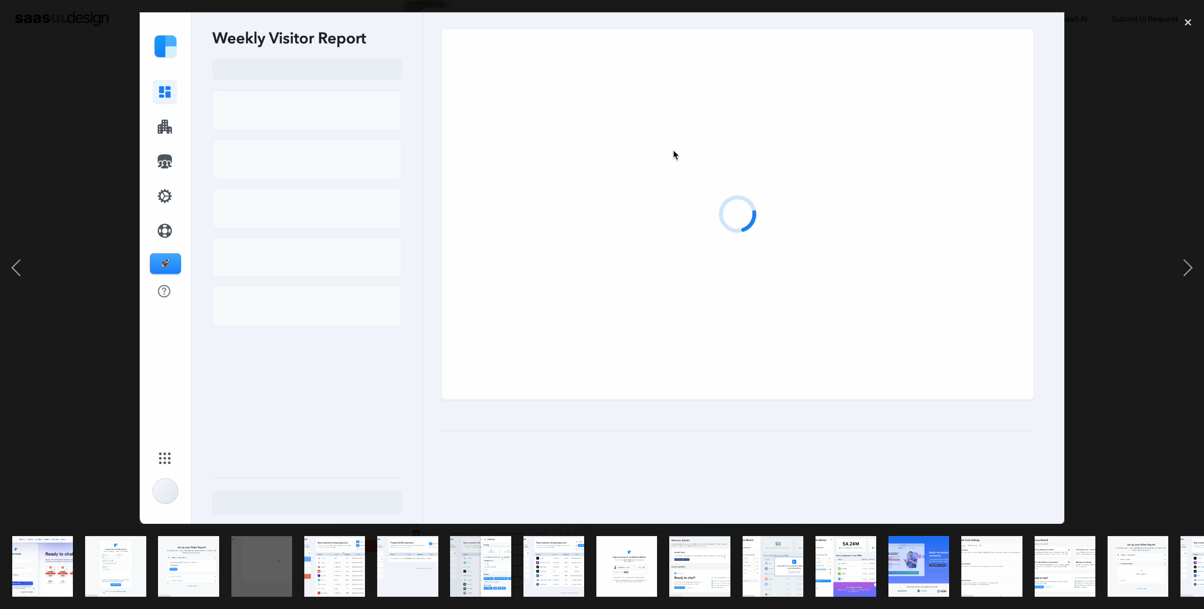
click at [107, 385] on div at bounding box center [602, 267] width 1204 height 511
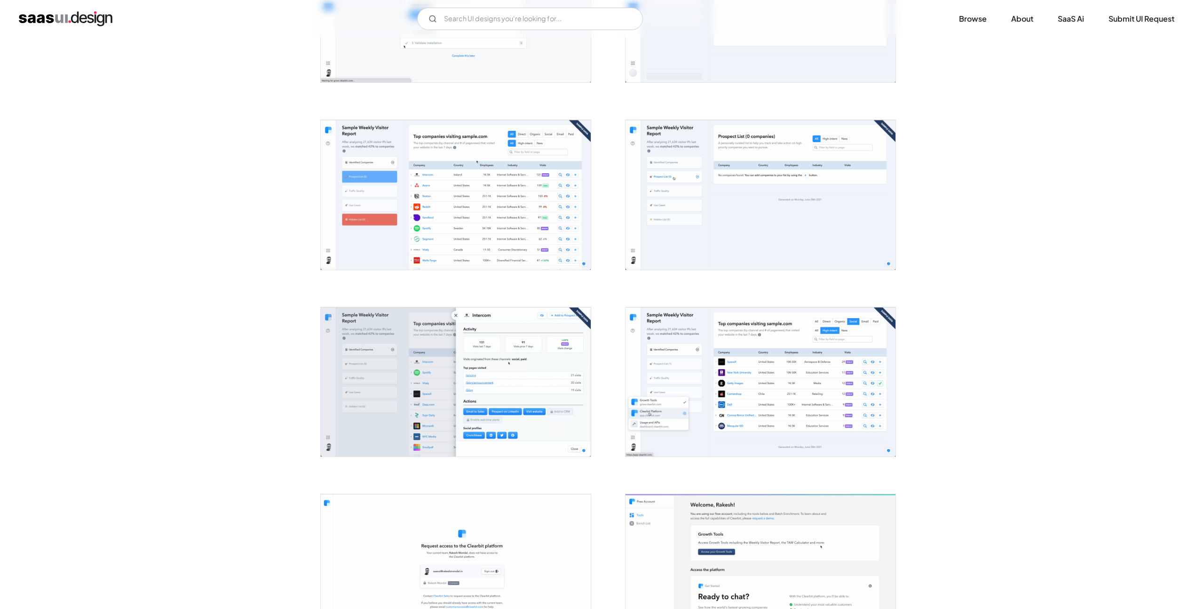
scroll to position [509, 0]
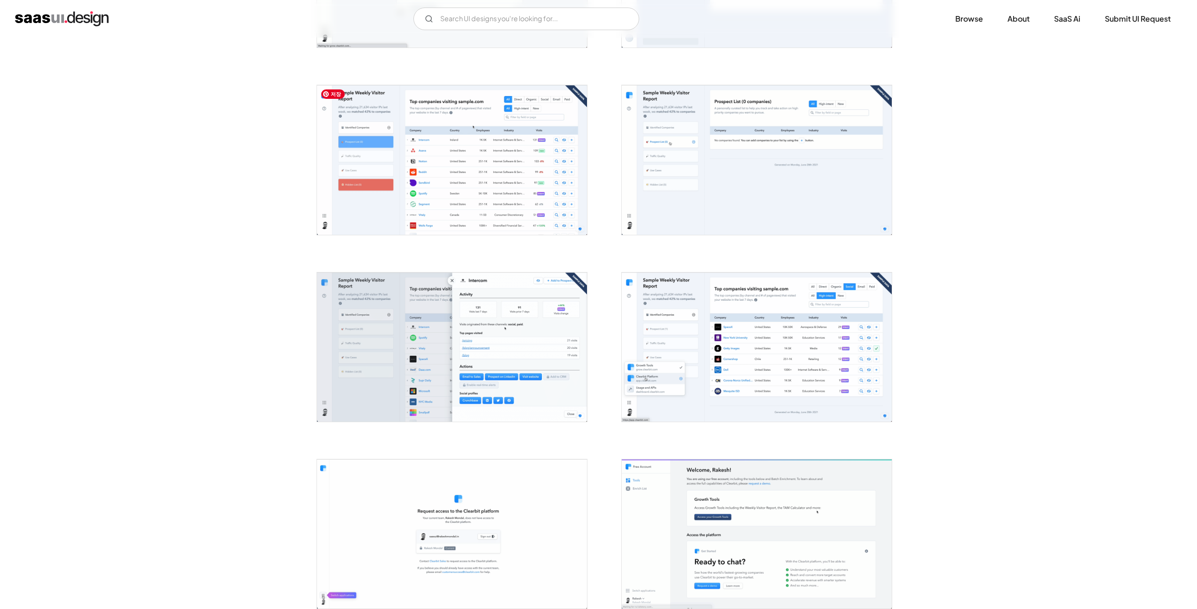
click at [499, 208] on img "open lightbox" at bounding box center [452, 159] width 270 height 149
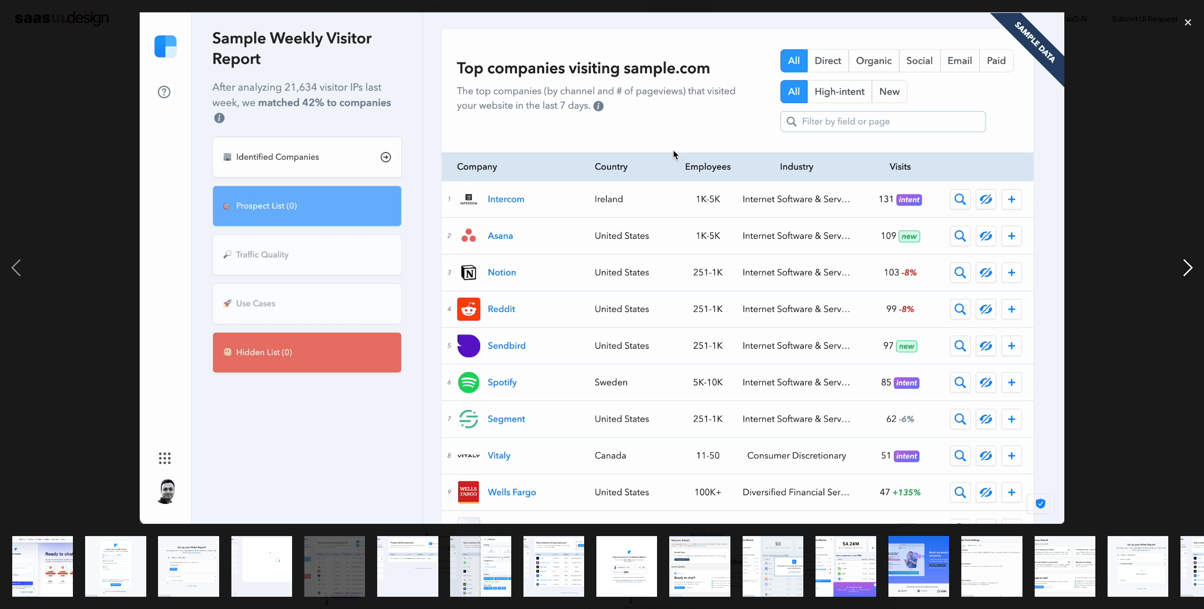
click at [1186, 275] on div "next image" at bounding box center [1188, 267] width 32 height 511
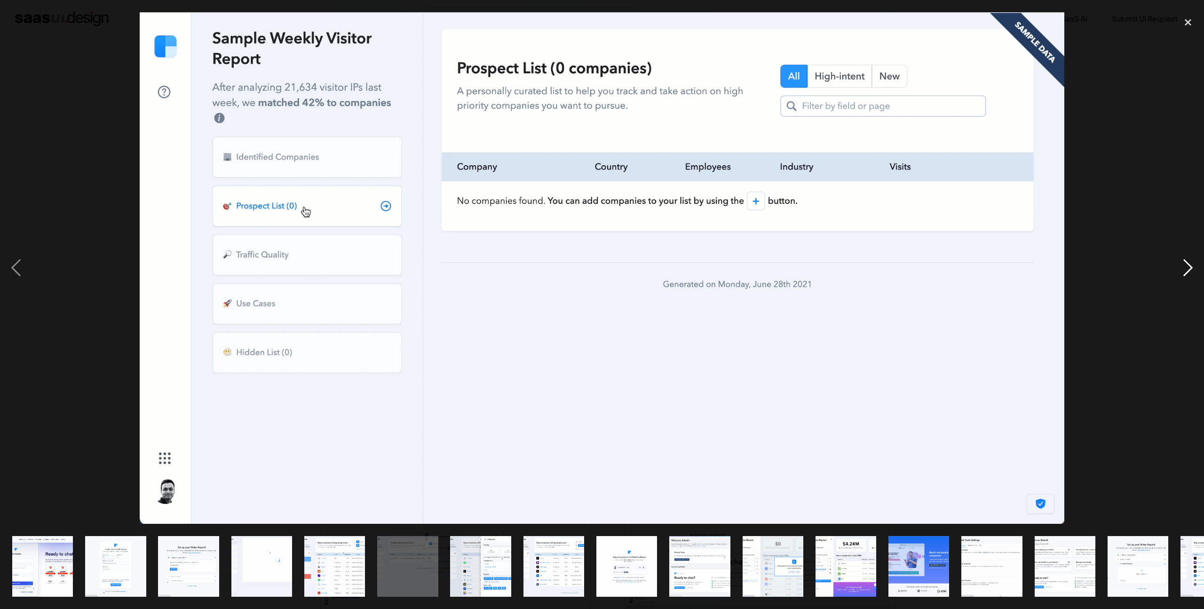
click at [1186, 275] on div "next image" at bounding box center [1188, 267] width 32 height 511
